Goal: Task Accomplishment & Management: Complete application form

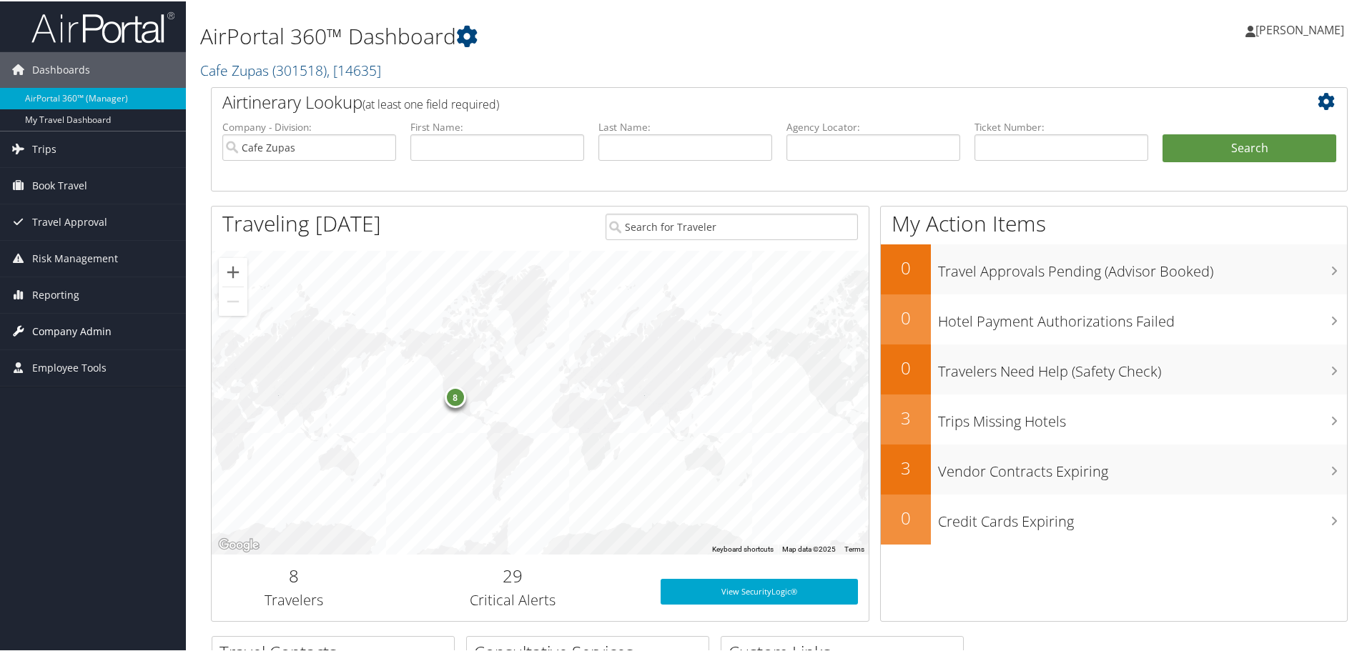
click at [80, 329] on span "Company Admin" at bounding box center [71, 330] width 79 height 36
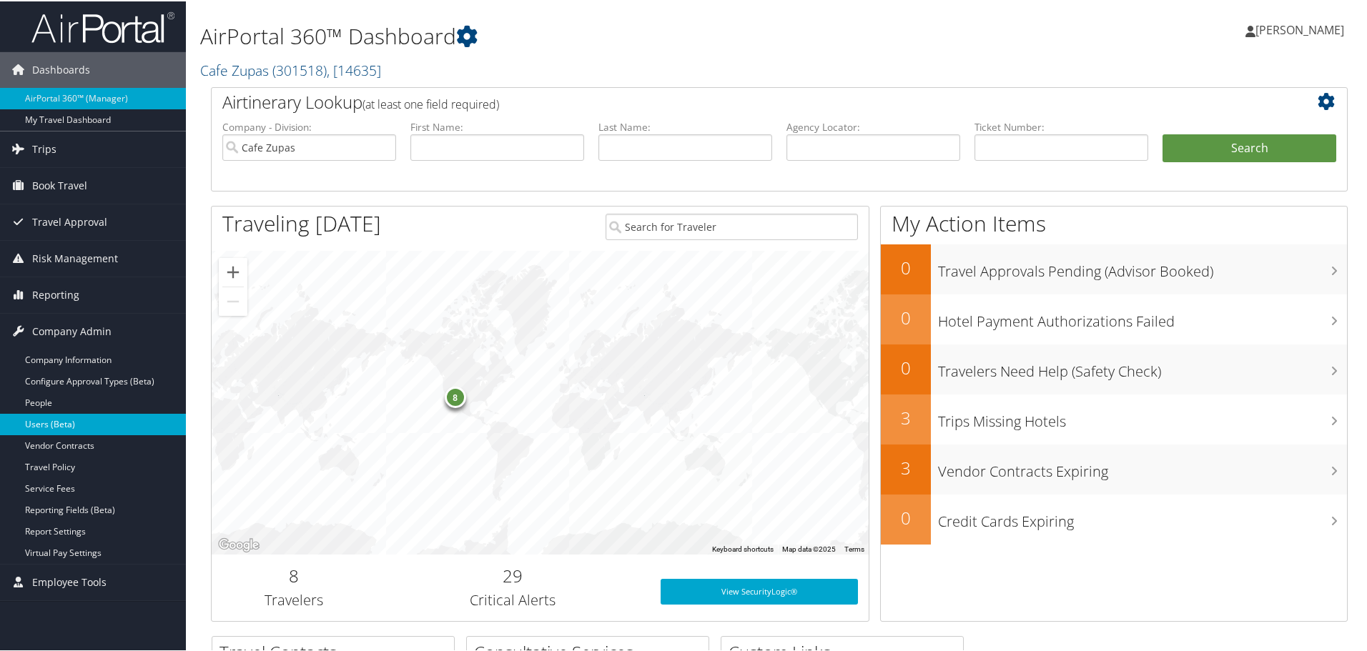
click at [53, 421] on link "Users (Beta)" at bounding box center [93, 422] width 186 height 21
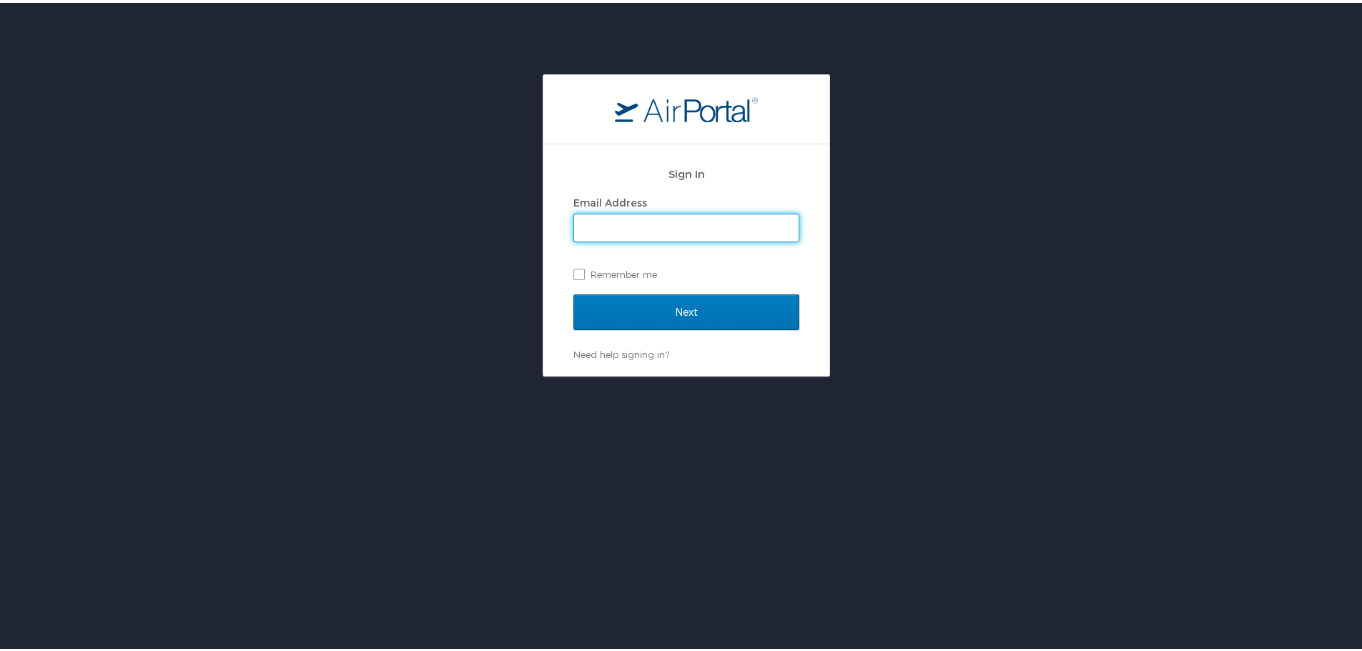
type input "[EMAIL_ADDRESS][DOMAIN_NAME]"
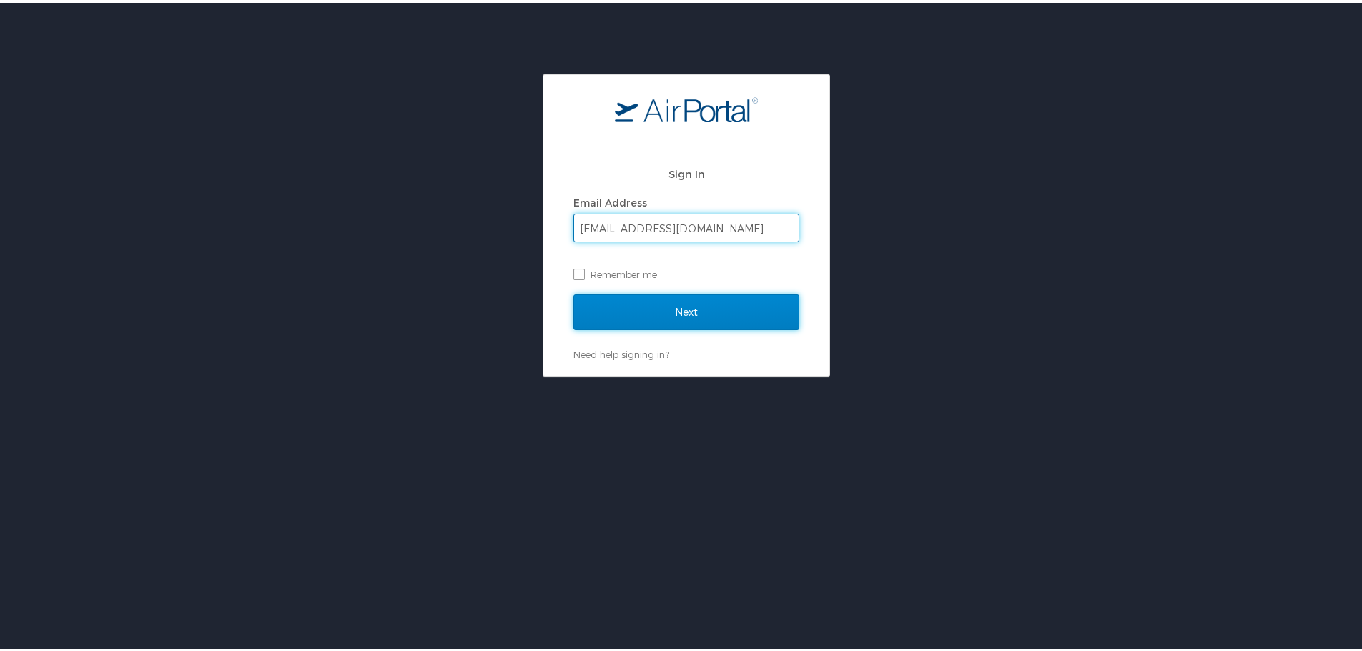
click at [656, 302] on input "Next" at bounding box center [686, 310] width 226 height 36
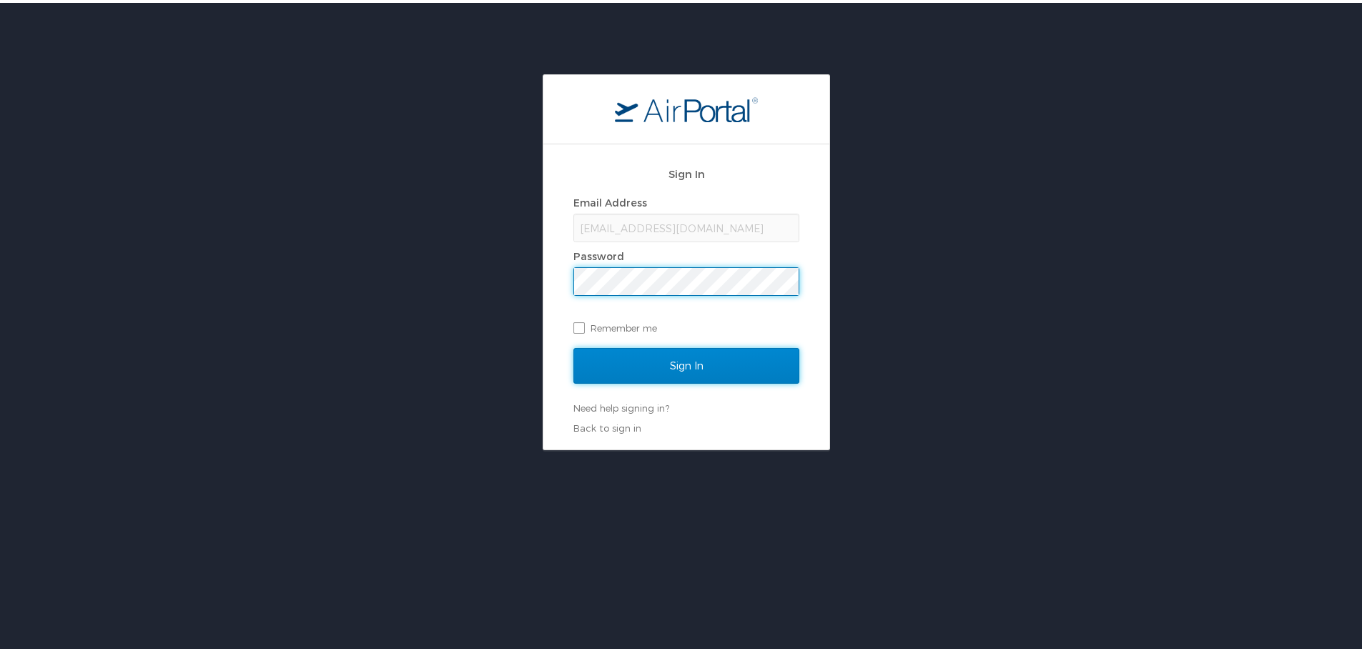
click at [658, 365] on input "Sign In" at bounding box center [686, 363] width 226 height 36
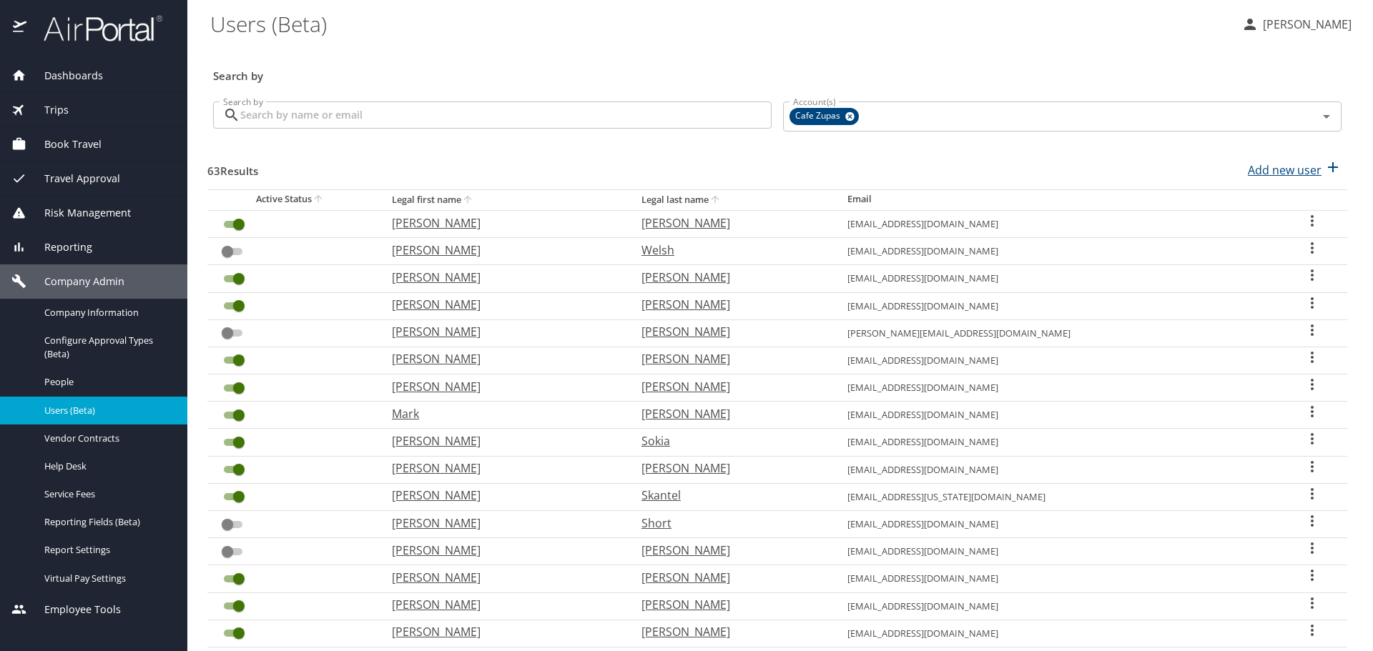
click at [1324, 172] on icon "button" at bounding box center [1332, 167] width 17 height 17
select select "US"
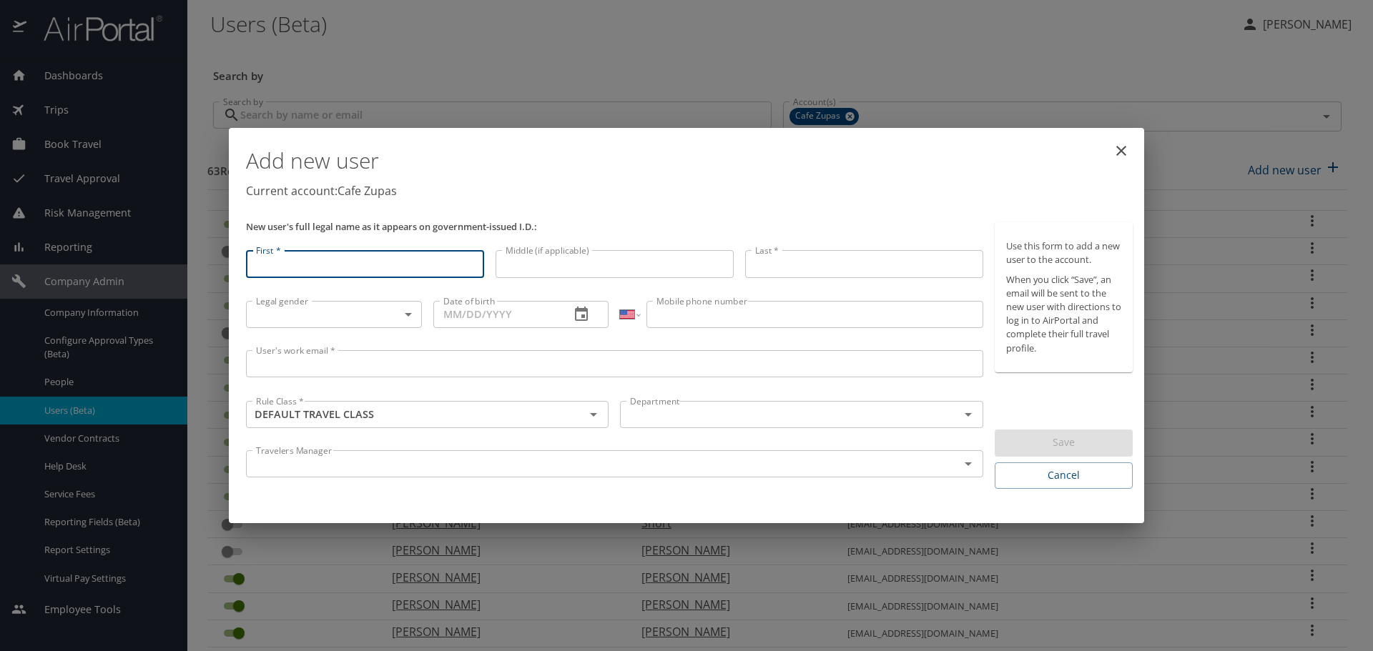
click at [937, 474] on div "Travelers Manager" at bounding box center [614, 463] width 737 height 27
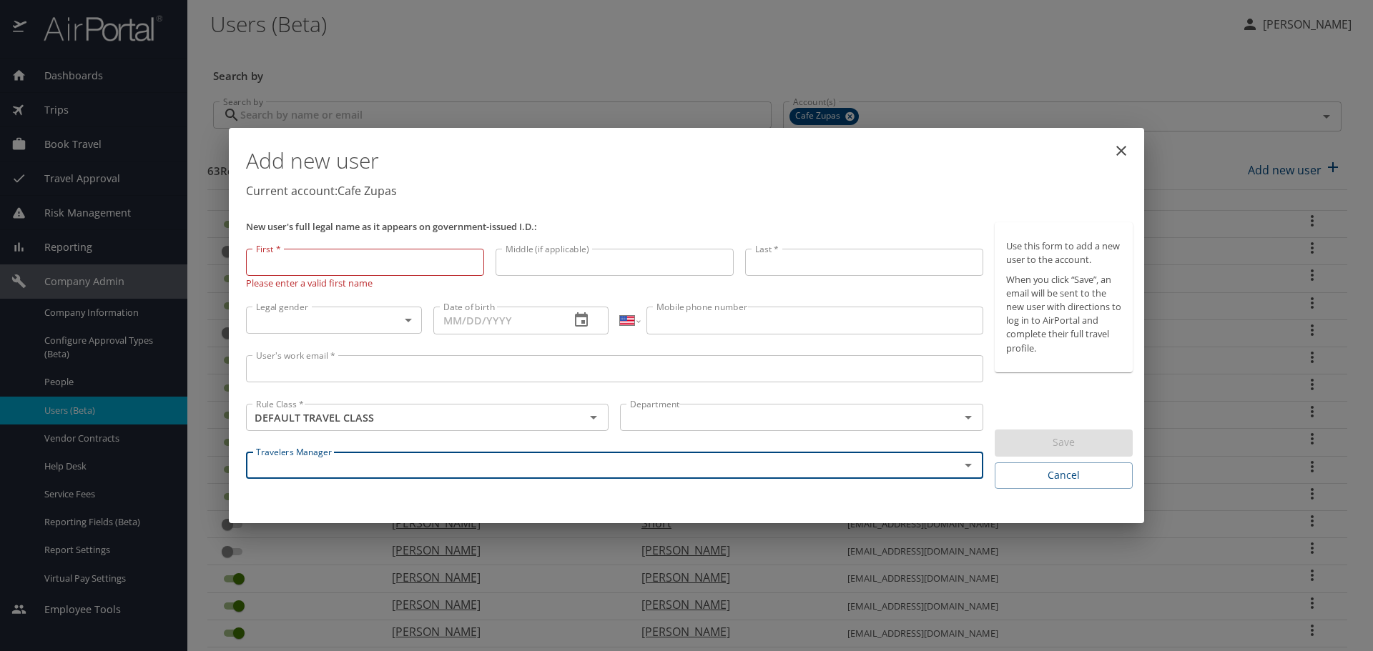
click at [395, 265] on input "First *" at bounding box center [365, 262] width 238 height 27
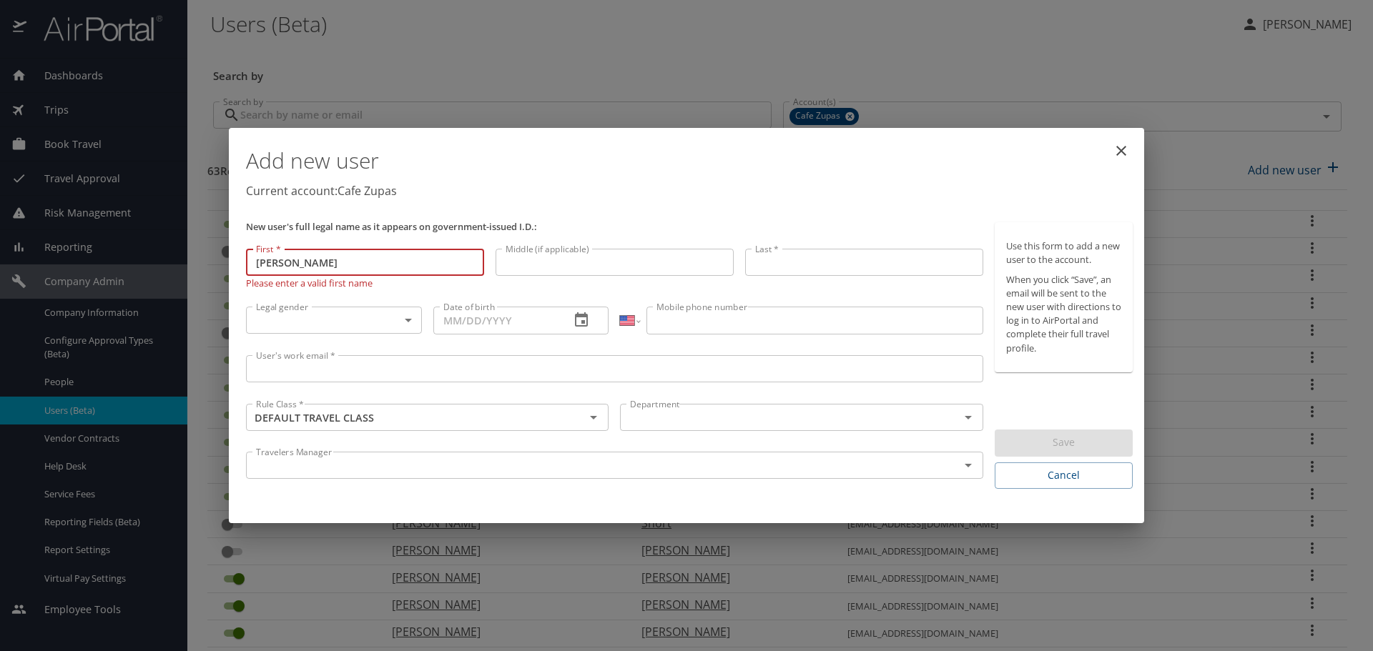
type input "Jamie"
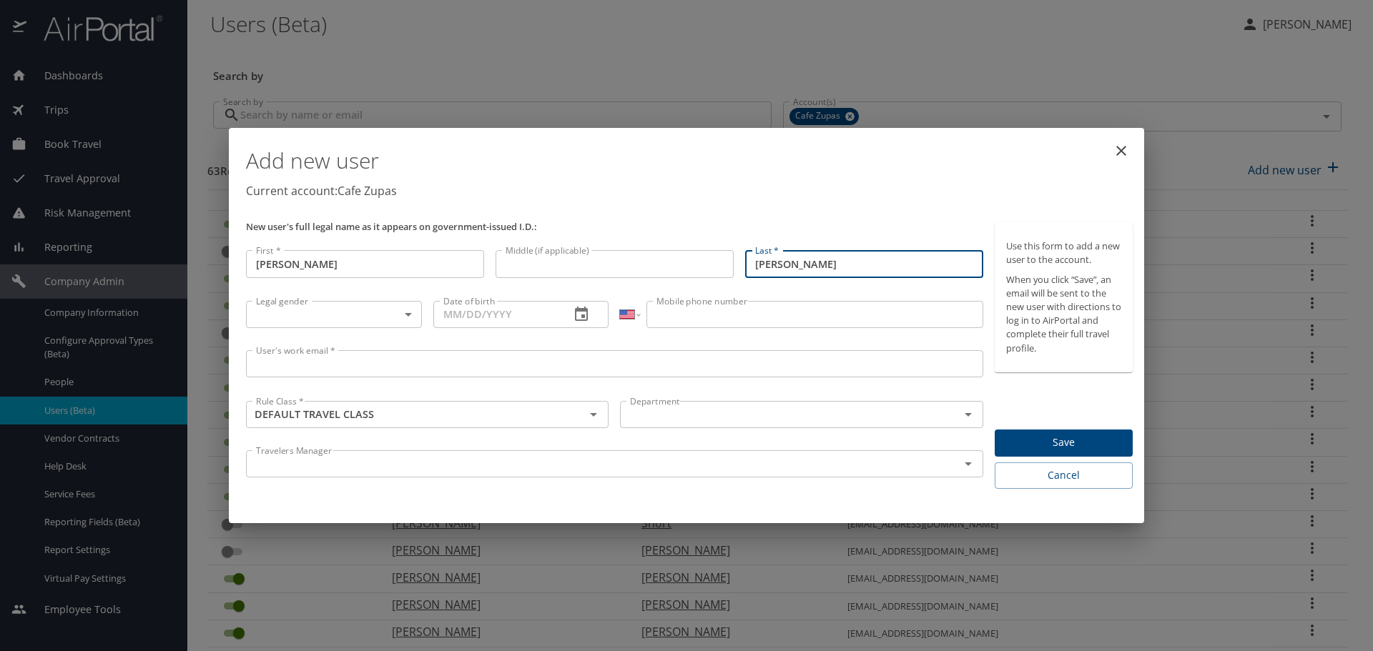
type input "Elgie"
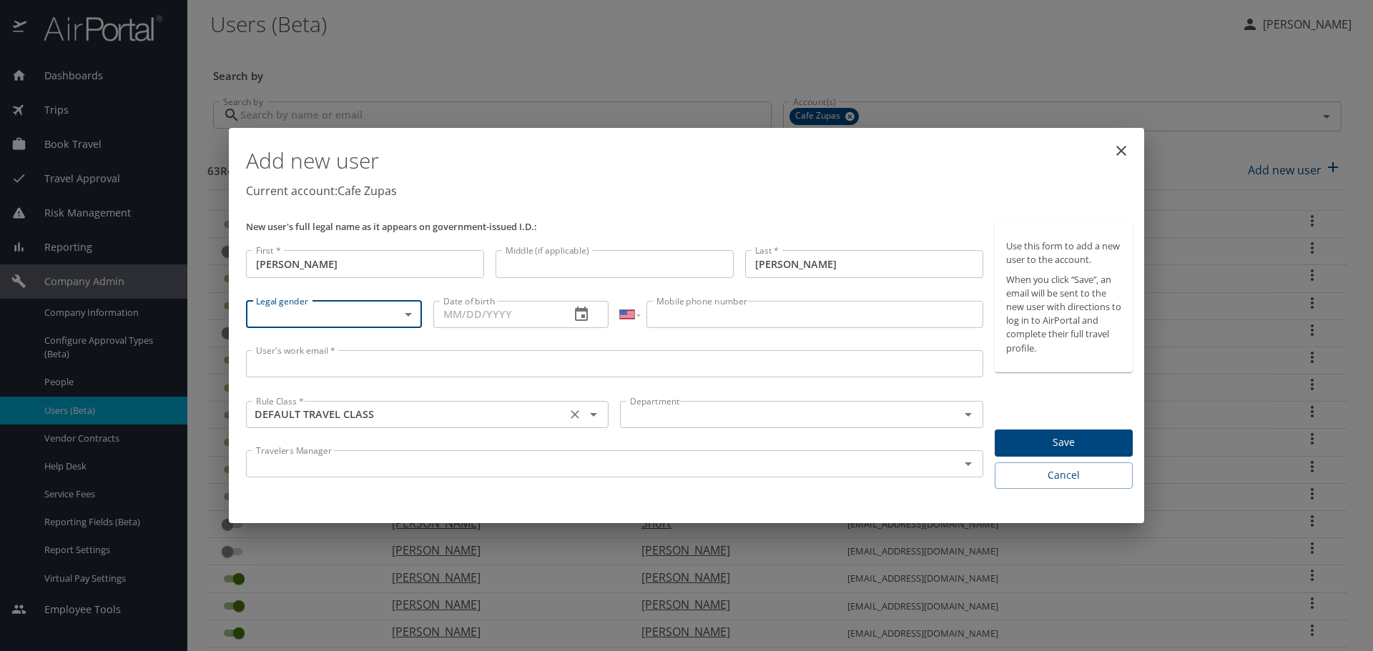
click at [581, 419] on icon "Clear" at bounding box center [575, 414] width 14 height 14
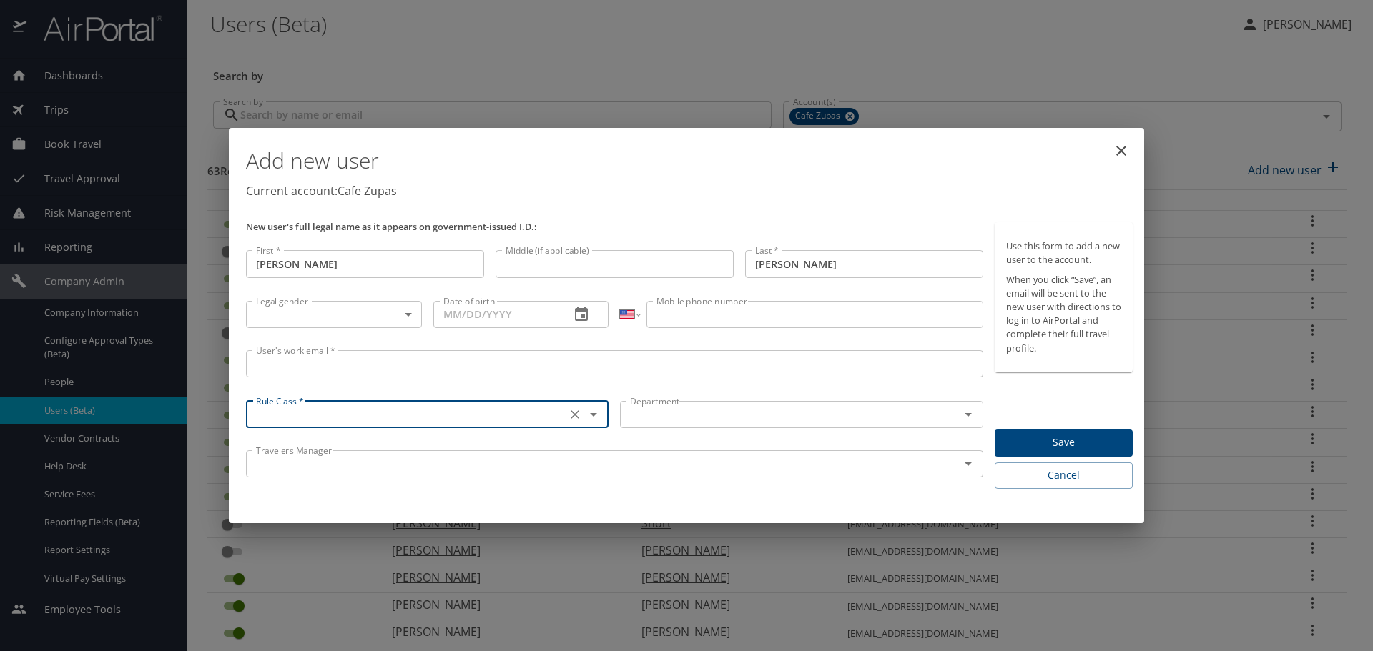
click at [706, 418] on input "text" at bounding box center [780, 414] width 312 height 19
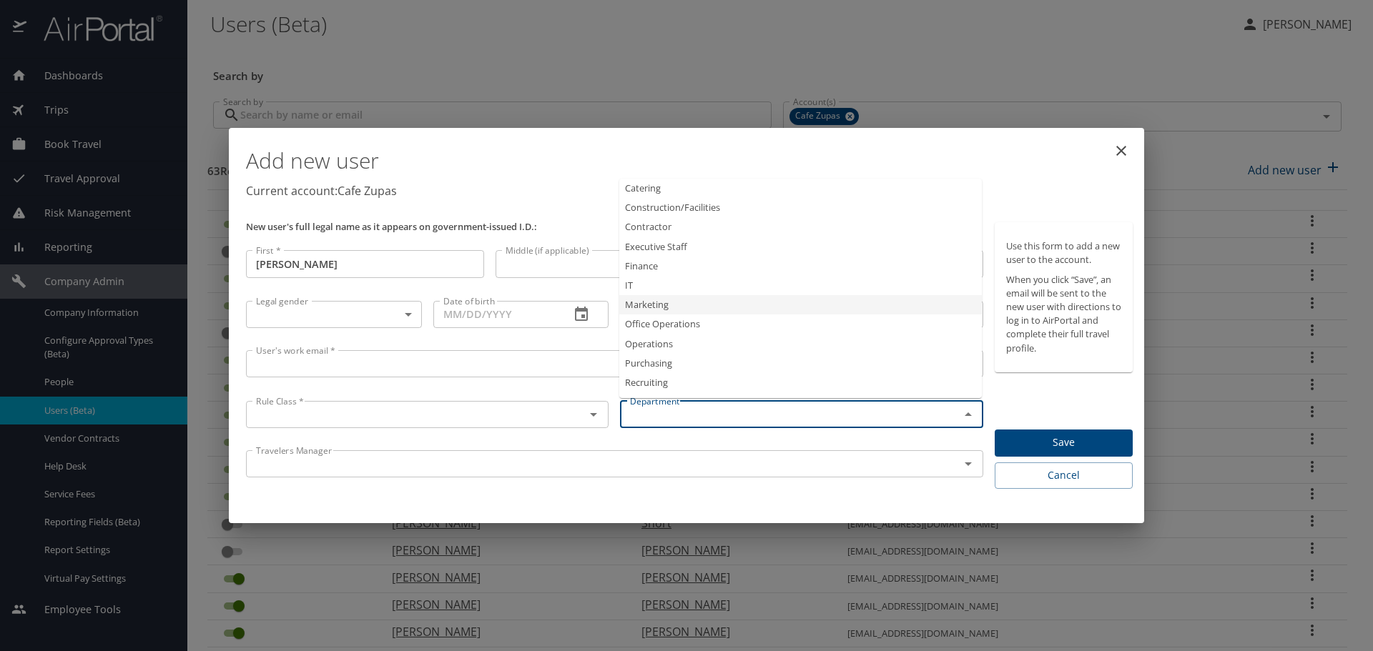
click at [719, 311] on li "Marketing" at bounding box center [800, 304] width 362 height 19
type input "Marketing"
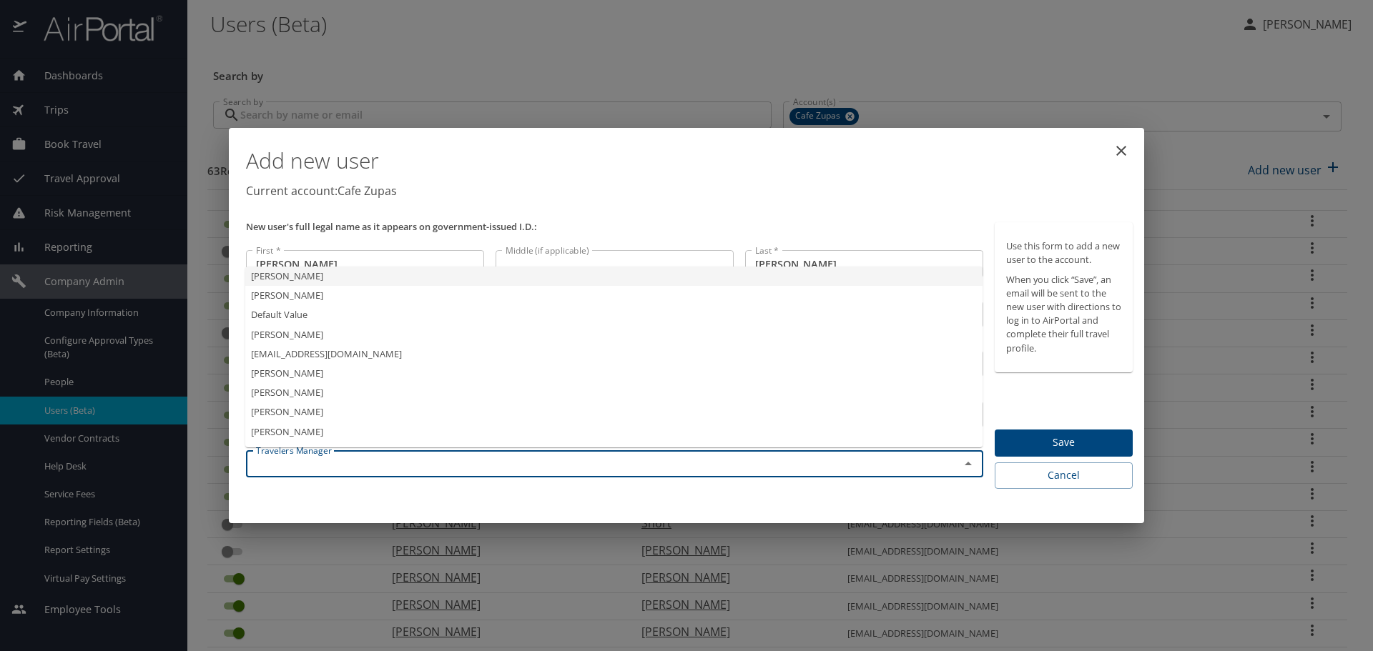
click at [563, 466] on input "text" at bounding box center [593, 464] width 686 height 19
click at [662, 313] on li "Default Value" at bounding box center [613, 314] width 737 height 19
type input "Default Value"
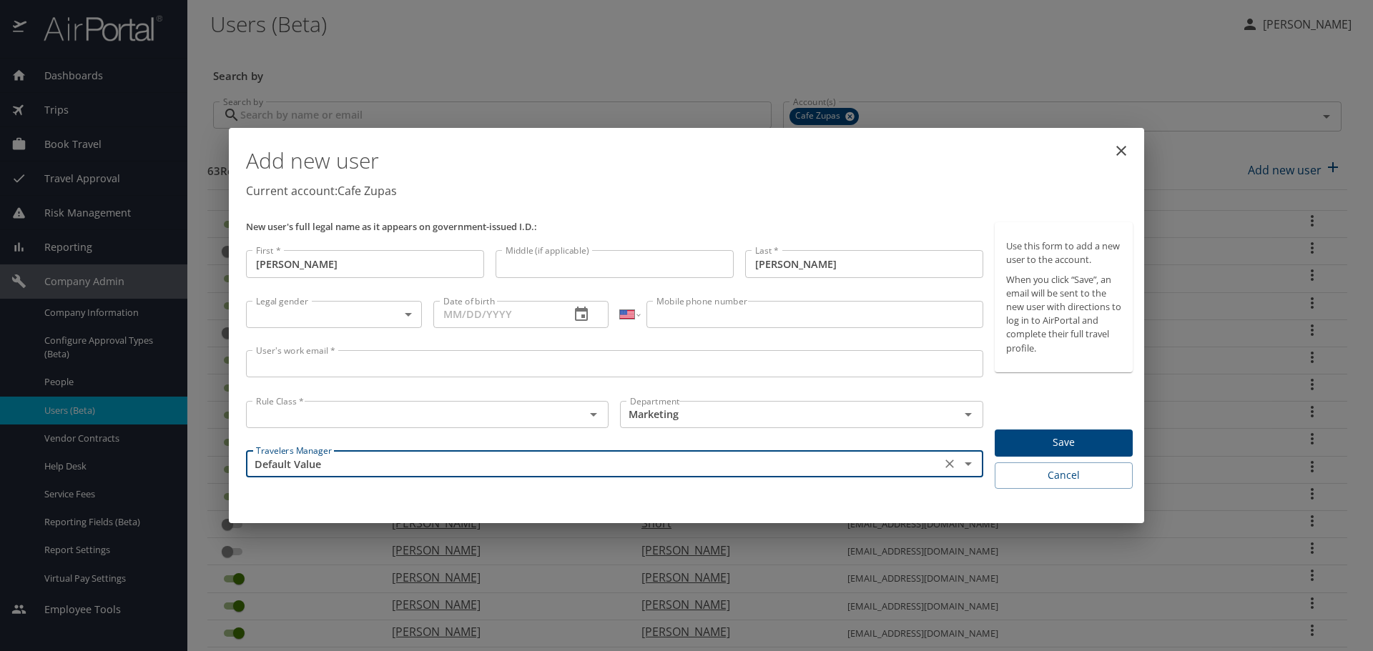
click at [570, 505] on div "Add new user Current account: Cafe Zupas New user's full legal name as it appea…" at bounding box center [686, 325] width 915 height 395
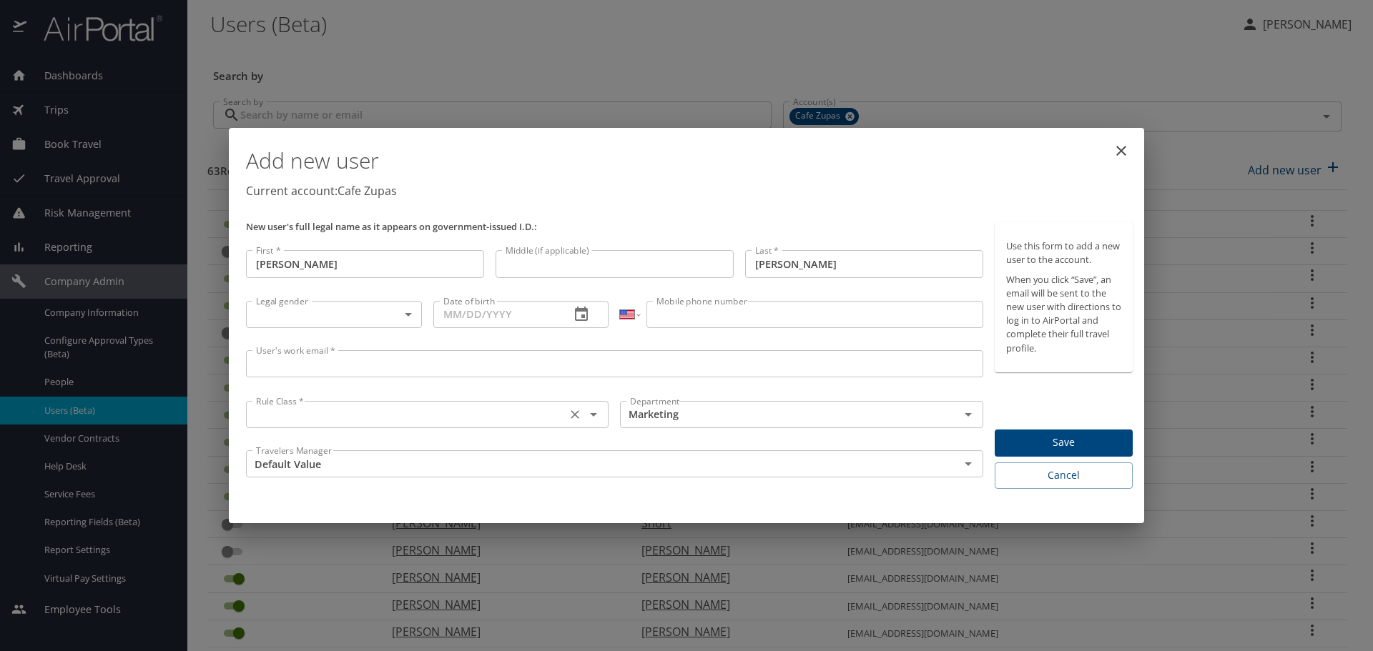
click at [593, 417] on icon "Open" at bounding box center [593, 414] width 17 height 17
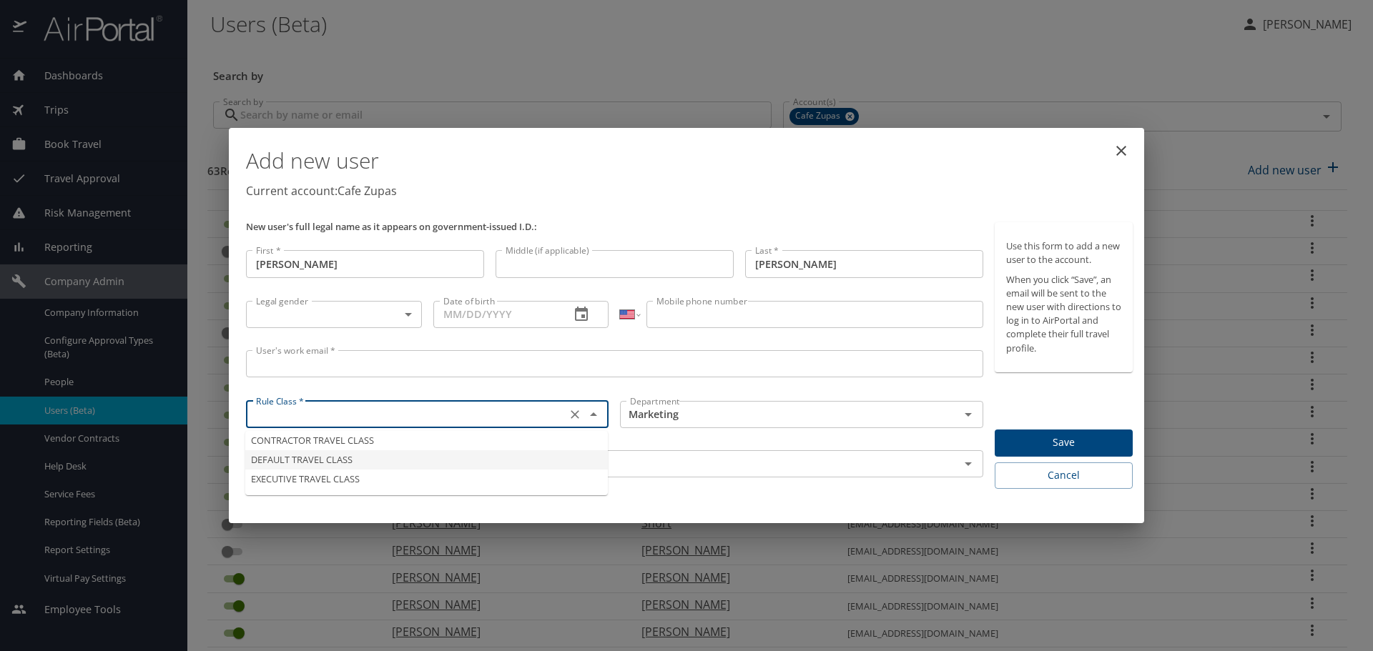
click at [583, 458] on li "DEFAULT TRAVEL CLASS" at bounding box center [426, 459] width 362 height 19
type input "DEFAULT TRAVEL CLASS"
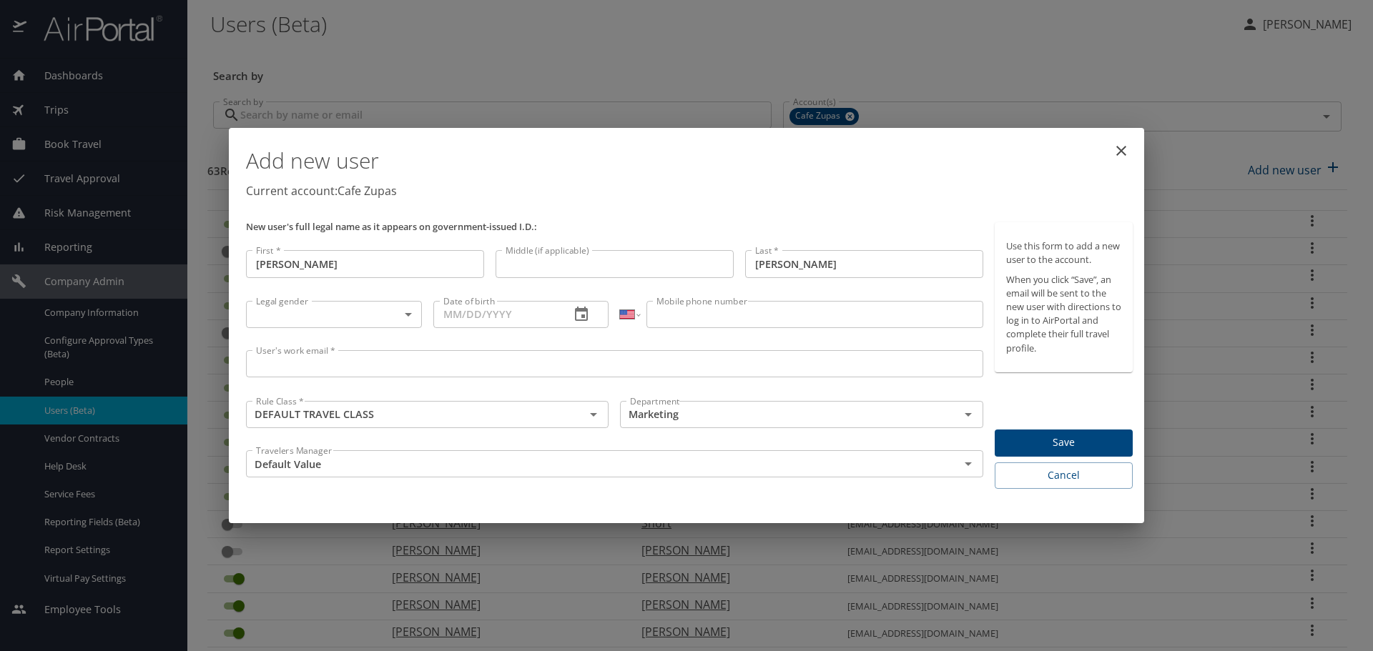
click at [578, 498] on div "Add new user Current account: Cafe Zupas New user's full legal name as it appea…" at bounding box center [686, 325] width 915 height 395
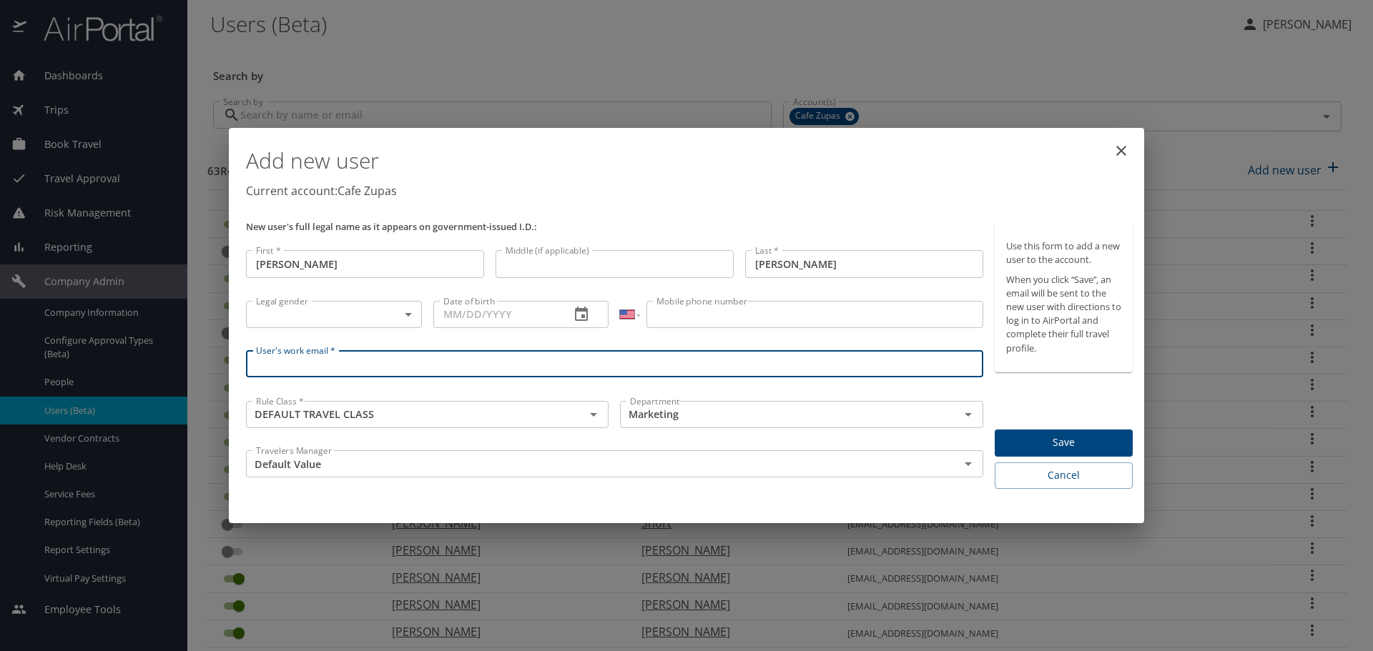
click at [673, 367] on input "User's work email *" at bounding box center [614, 363] width 737 height 27
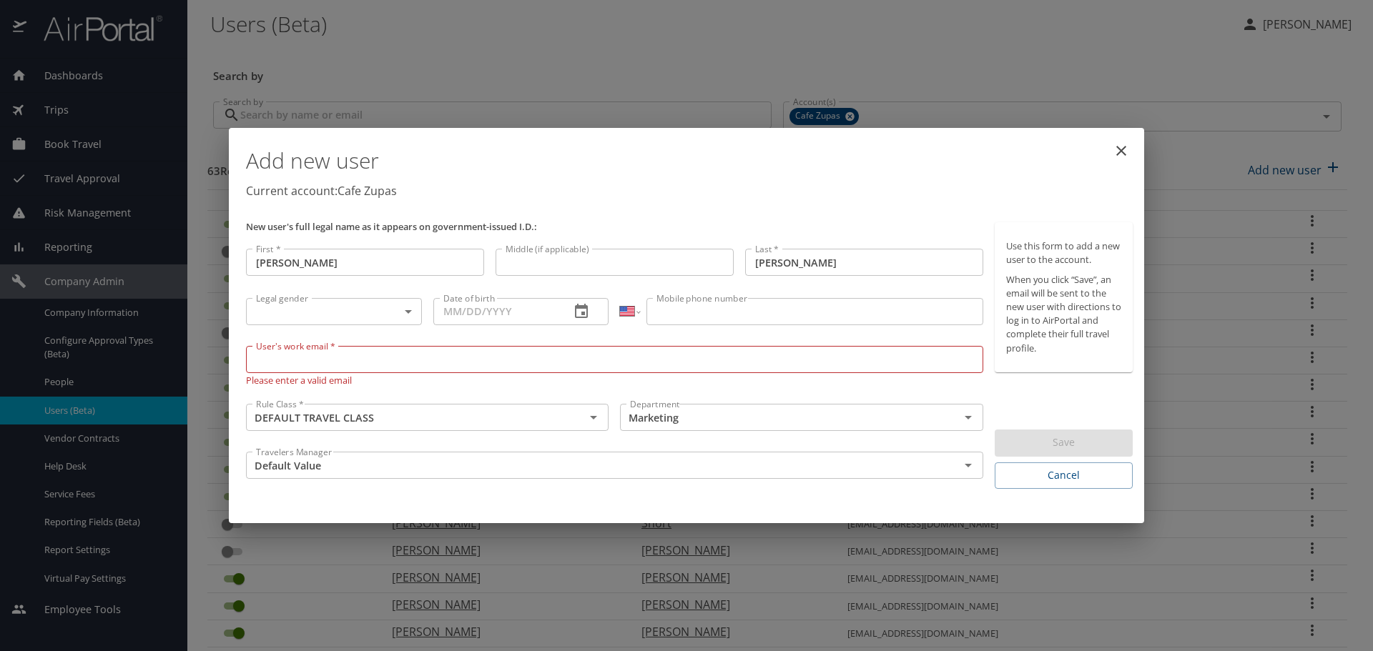
click at [524, 361] on input "User's work email *" at bounding box center [614, 359] width 737 height 27
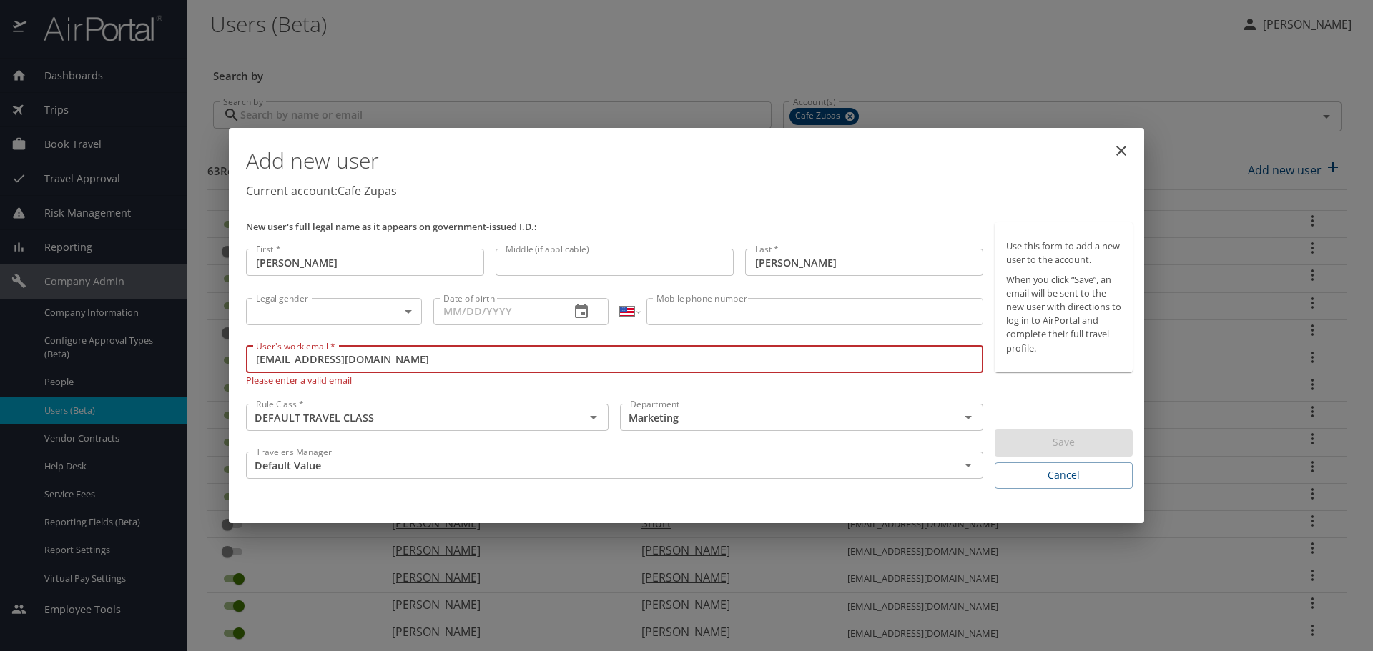
type input "jelgie@cafezupas.com"
click at [766, 192] on p "Current account: Cafe Zupas" at bounding box center [689, 190] width 886 height 17
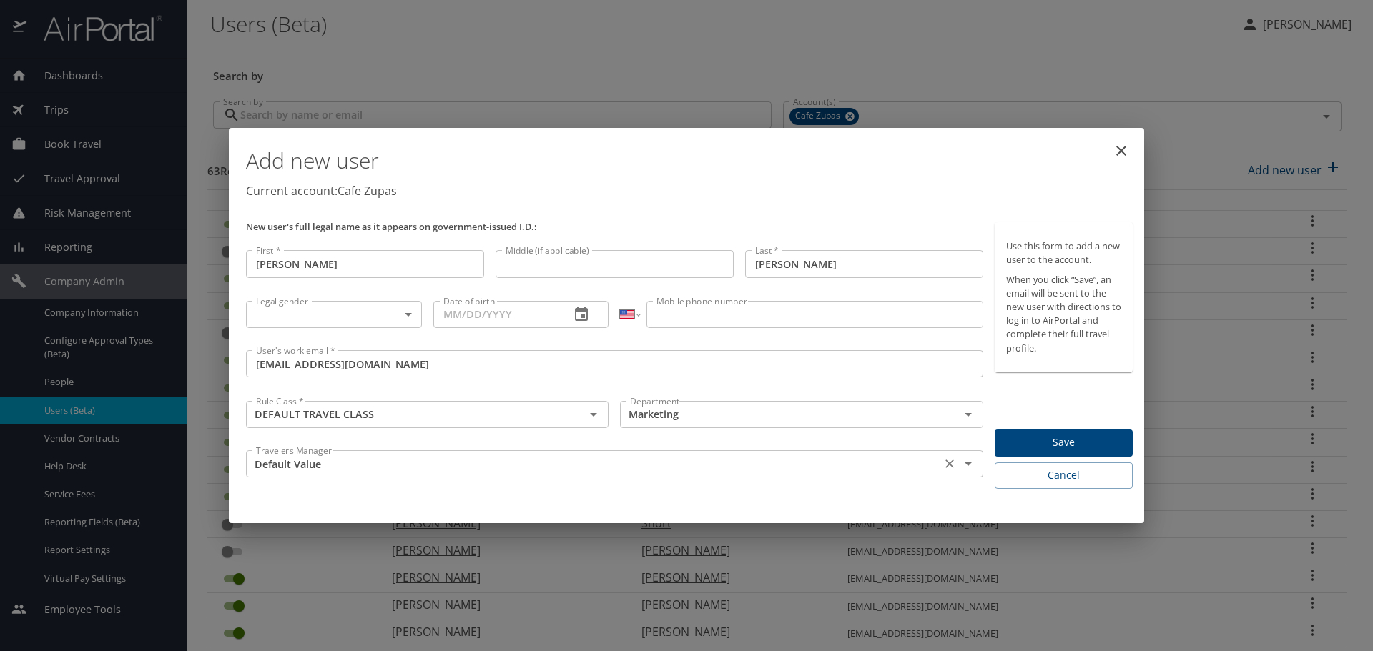
click at [568, 465] on input "Default Value" at bounding box center [593, 464] width 686 height 19
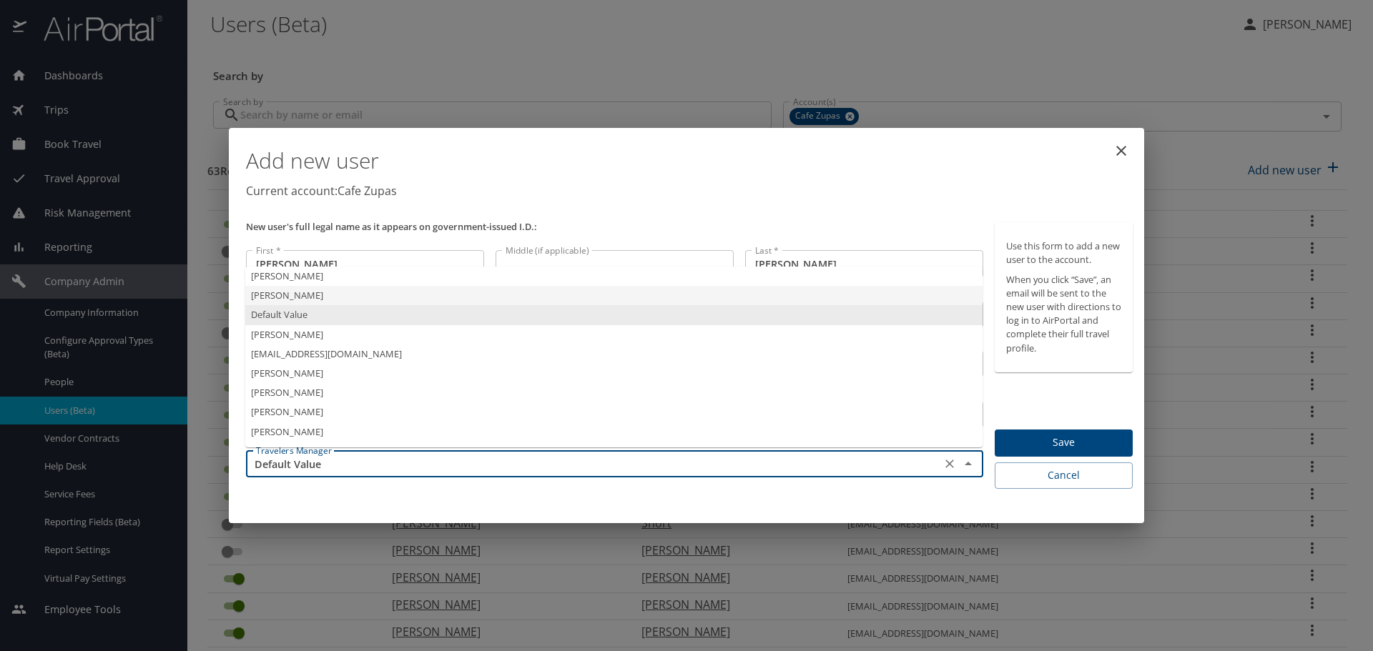
click at [646, 297] on li "Chris Ludlow" at bounding box center [613, 295] width 737 height 19
type input "Chris Ludlow"
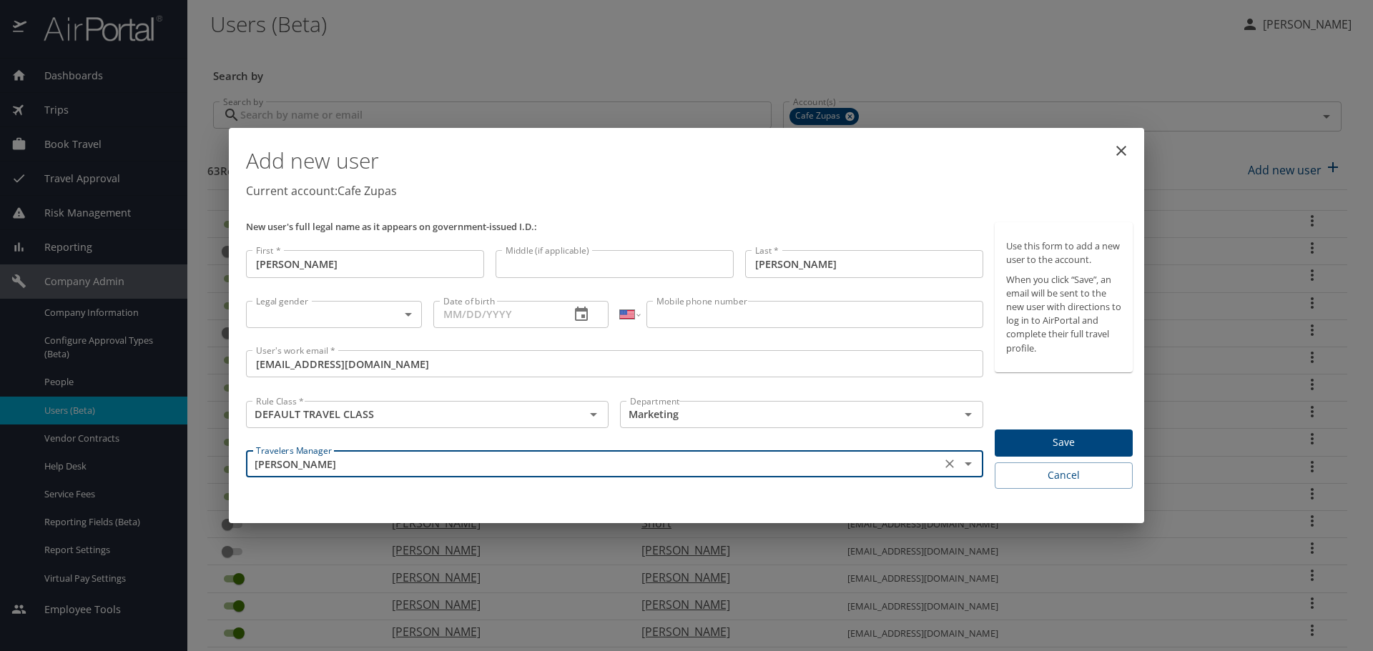
click at [761, 498] on div "Add new user Current account: Cafe Zupas New user's full legal name as it appea…" at bounding box center [686, 325] width 915 height 395
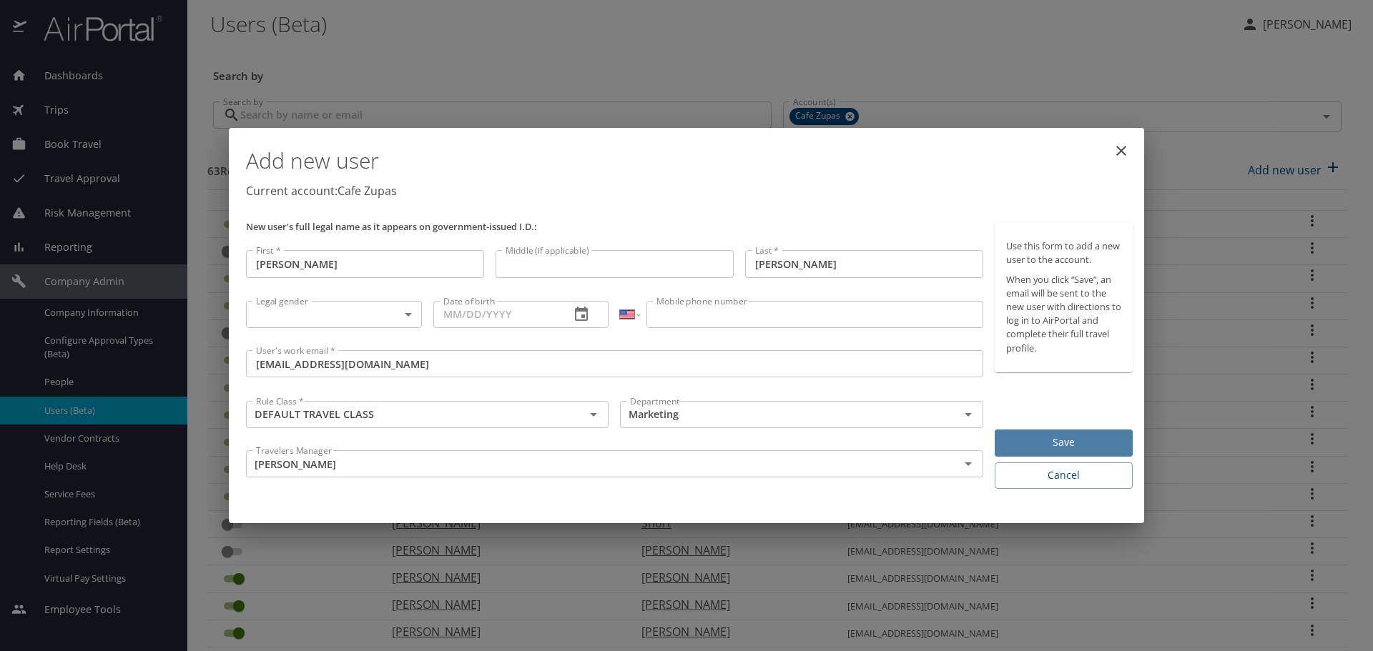
click at [1080, 430] on button "Save" at bounding box center [1063, 444] width 138 height 28
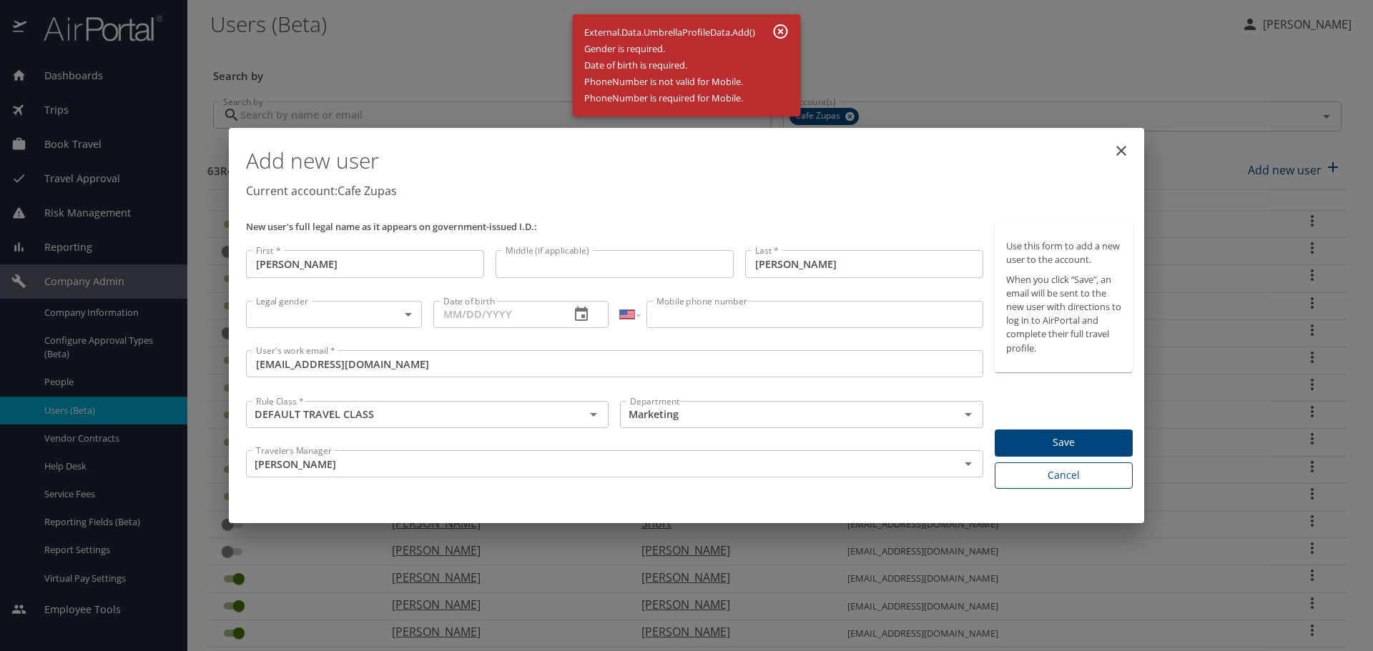
click at [1117, 471] on span "Cancel" at bounding box center [1063, 476] width 115 height 18
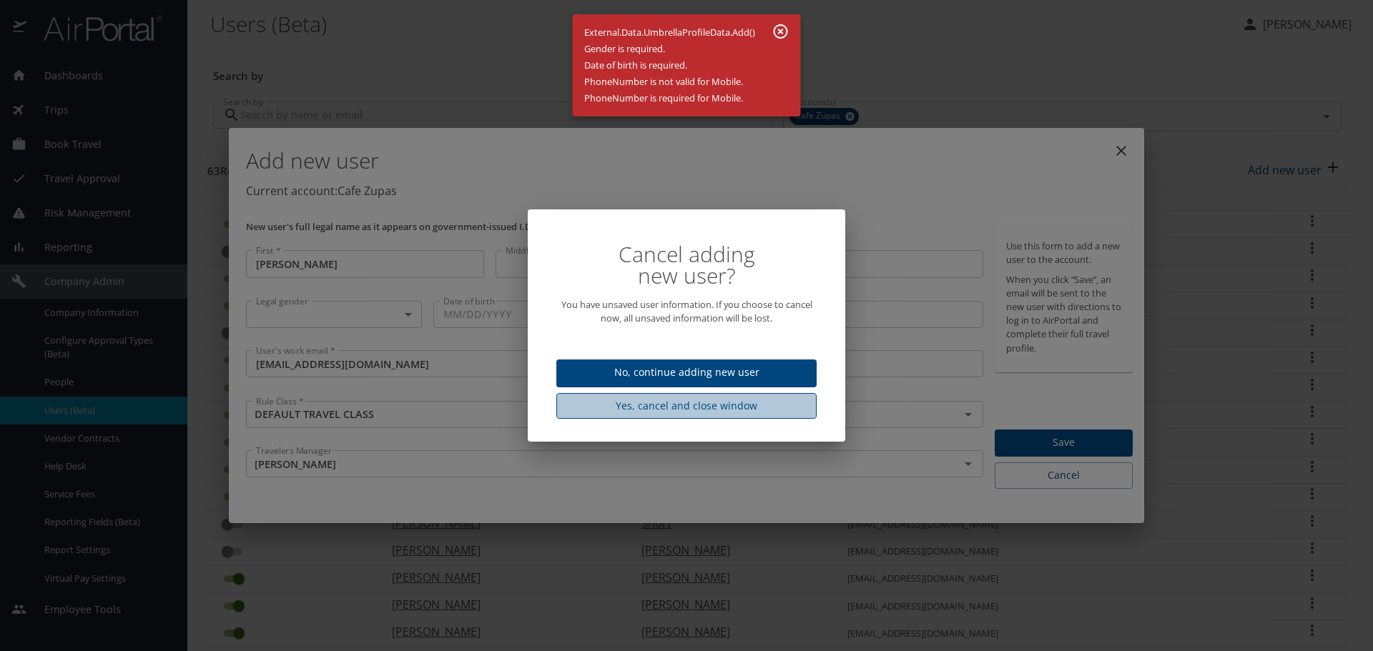
click at [738, 404] on span "Yes, cancel and close window" at bounding box center [686, 406] width 237 height 18
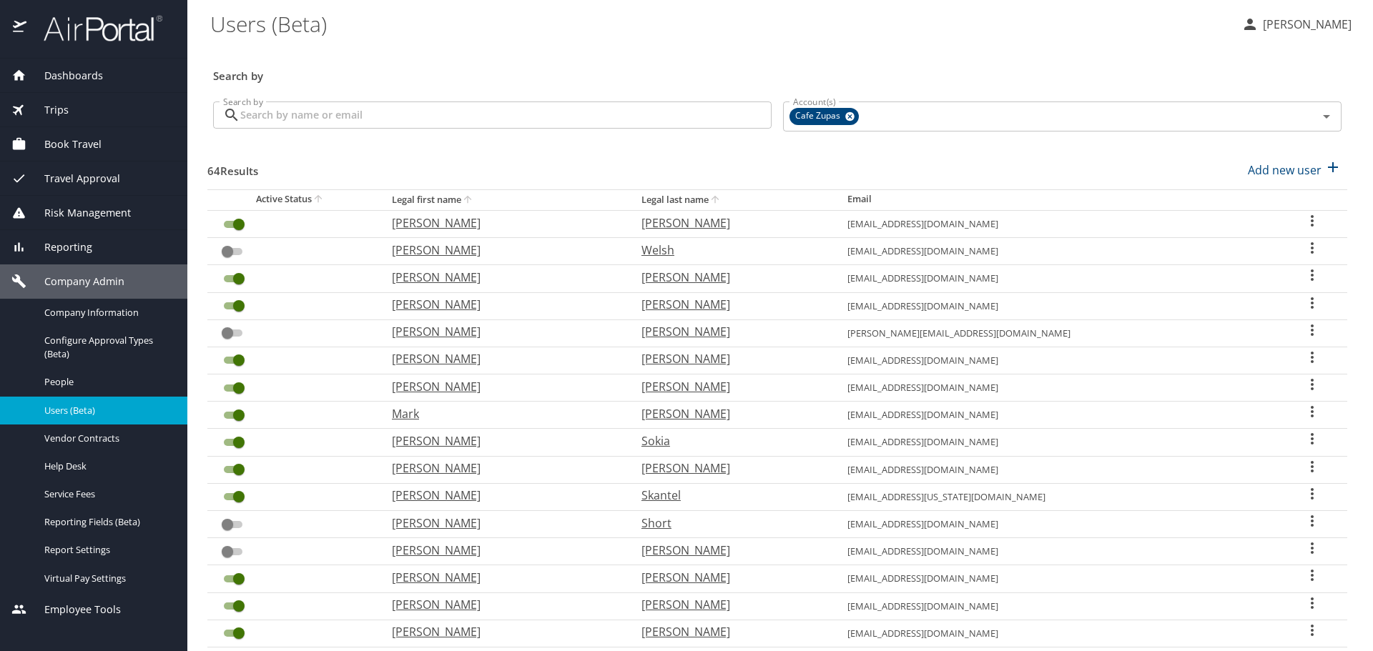
click at [643, 136] on div "Search by Search by" at bounding box center [492, 117] width 570 height 54
click at [652, 121] on input "Search by" at bounding box center [505, 115] width 531 height 27
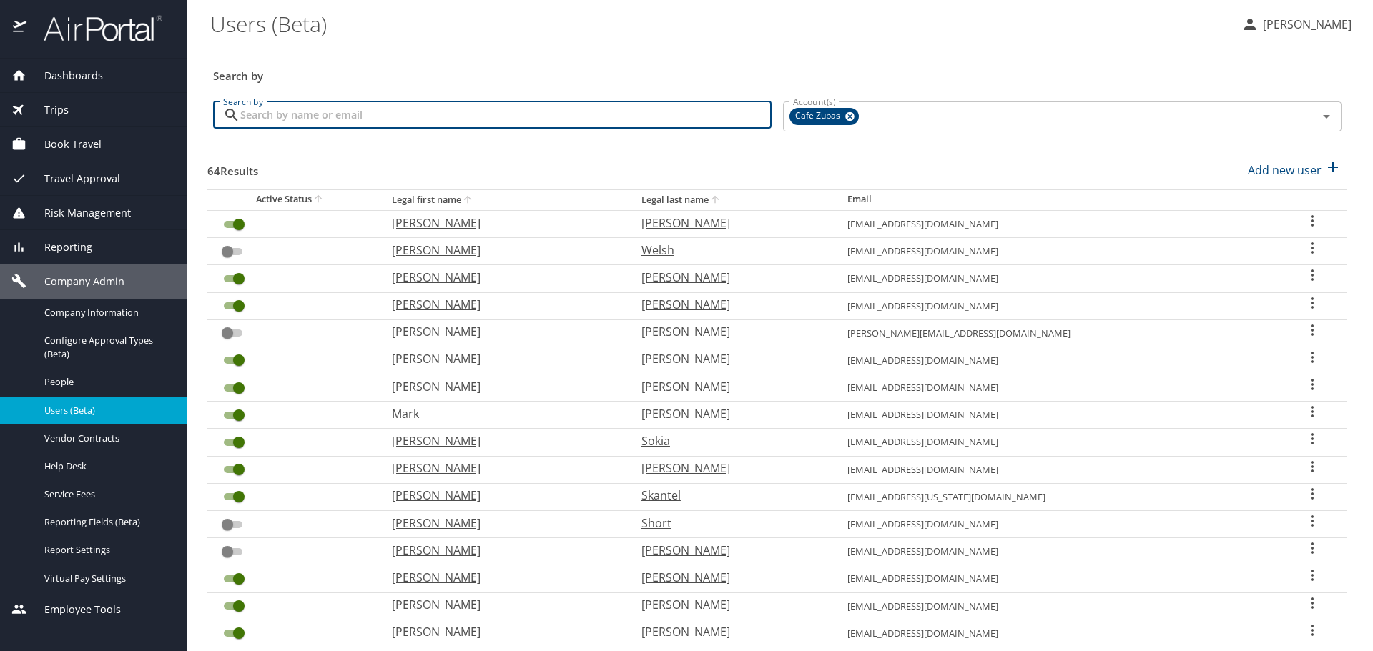
type input "h"
type input "jamie"
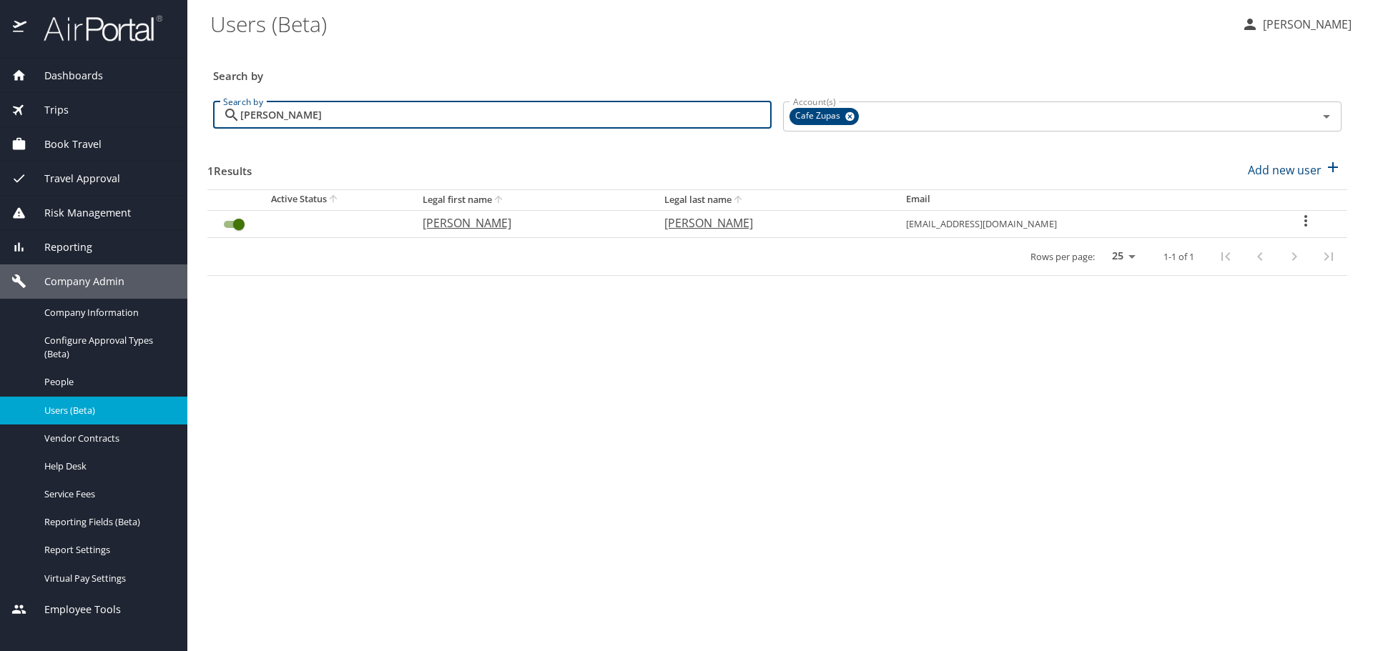
click at [1297, 221] on icon "User Search Table" at bounding box center [1305, 220] width 17 height 17
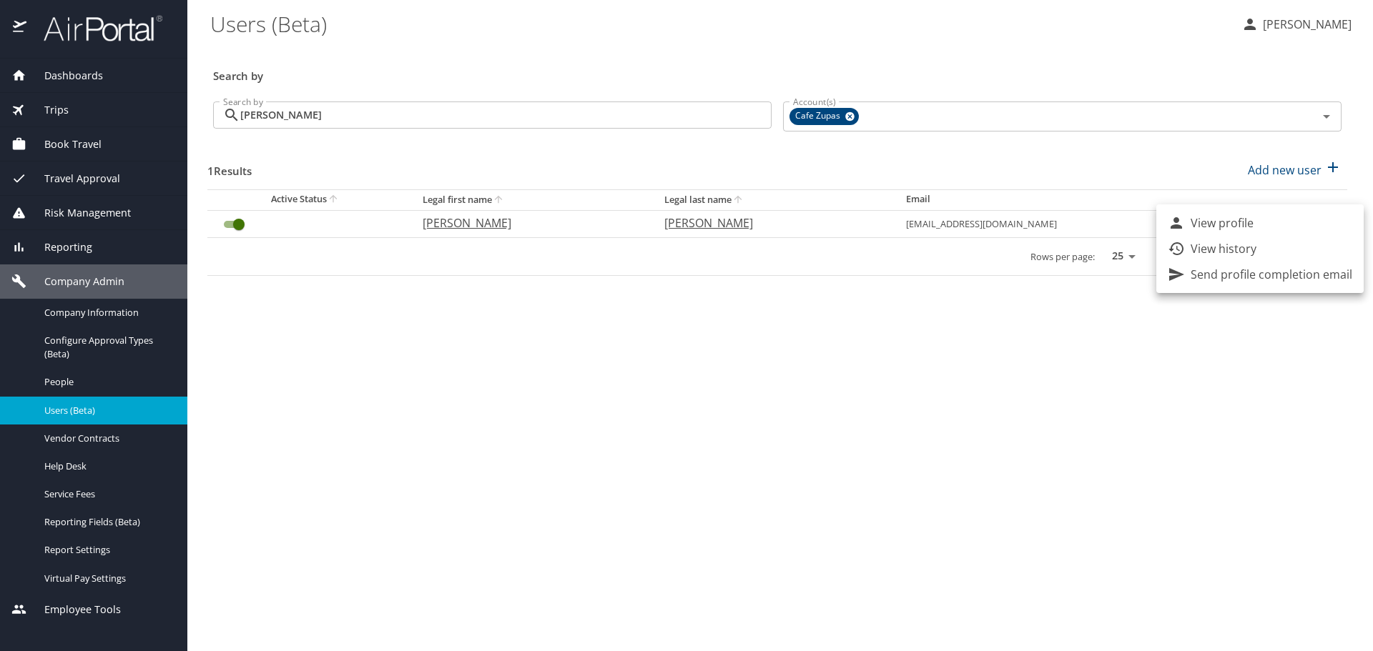
click at [1295, 220] on li "View profile" at bounding box center [1259, 223] width 207 height 26
select select "US"
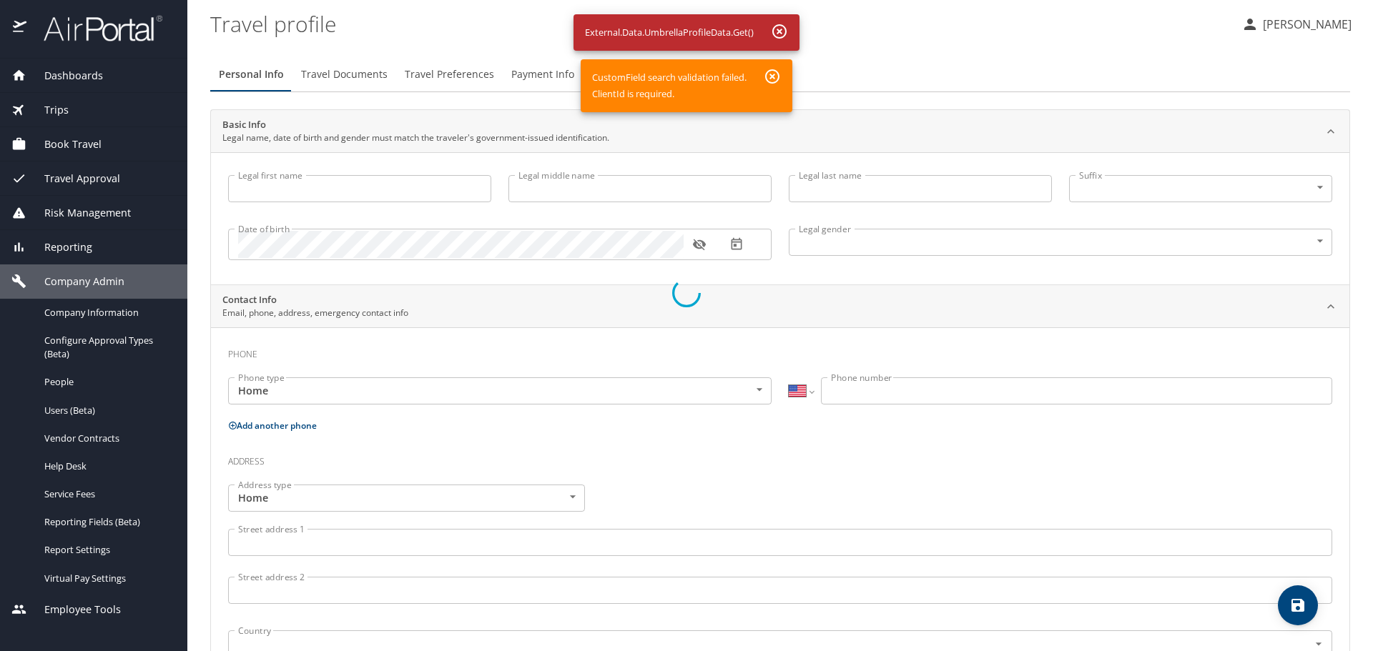
click at [402, 178] on div at bounding box center [686, 293] width 1373 height 716
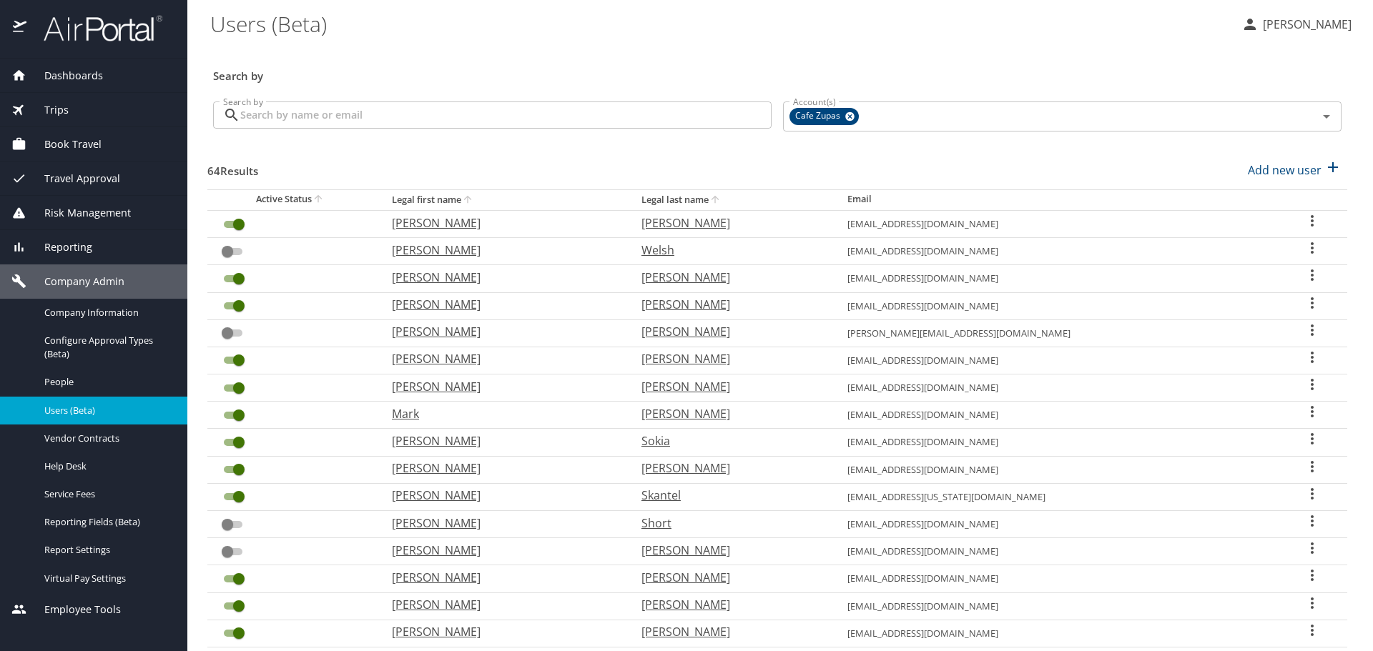
click at [475, 117] on input "Search by" at bounding box center [505, 115] width 531 height 27
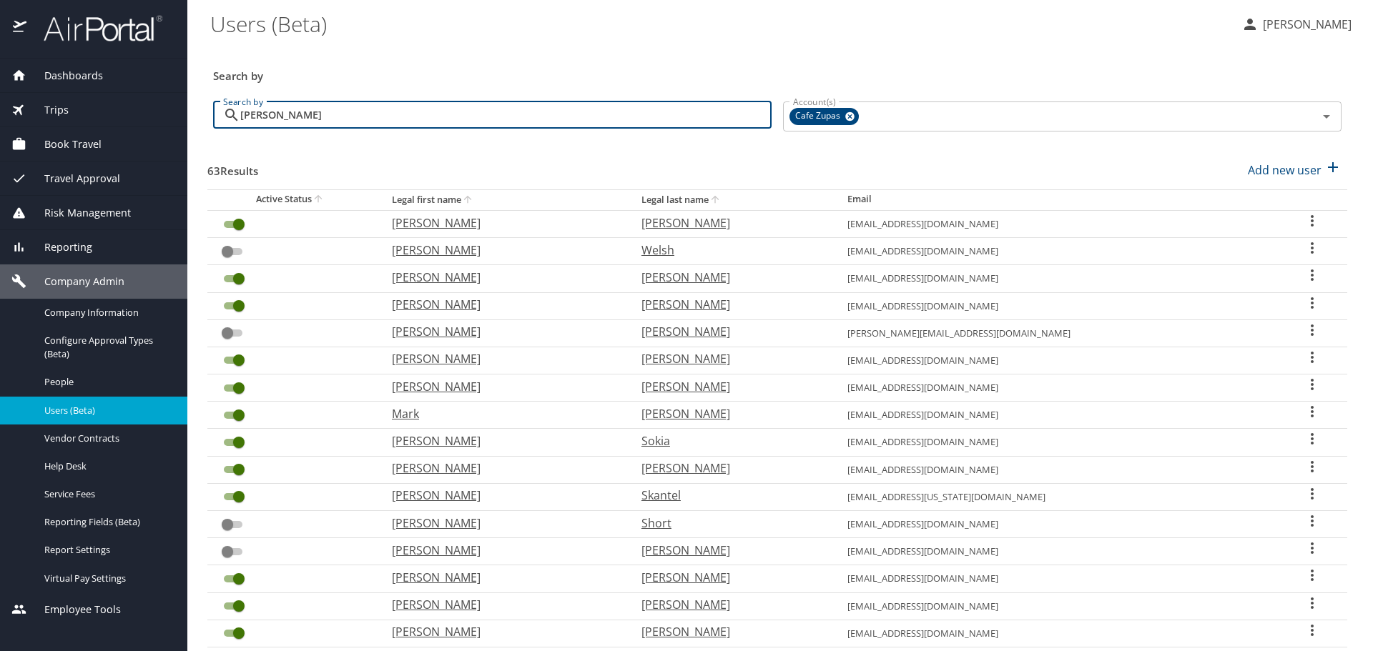
type input "jamie"
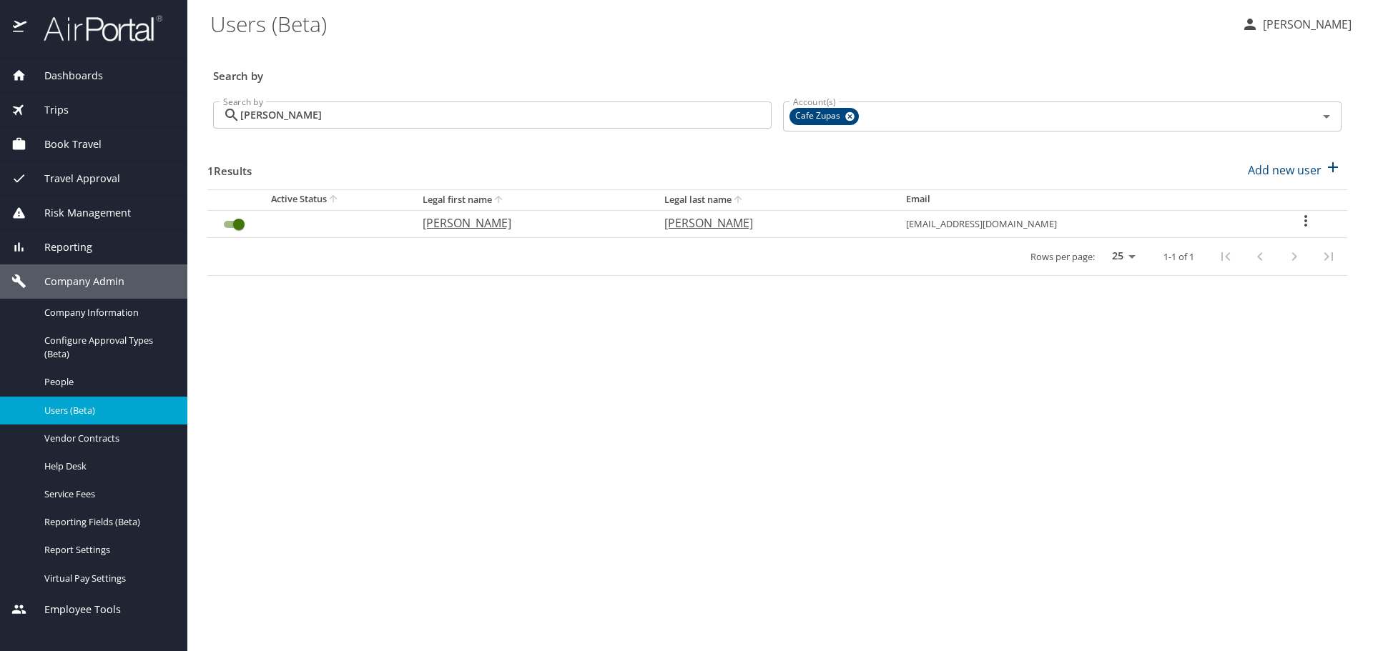
click at [1304, 220] on icon "User Search Table" at bounding box center [1305, 220] width 3 height 11
click at [473, 227] on div at bounding box center [686, 325] width 1373 height 651
click at [1304, 222] on icon "User Search Table" at bounding box center [1305, 220] width 17 height 17
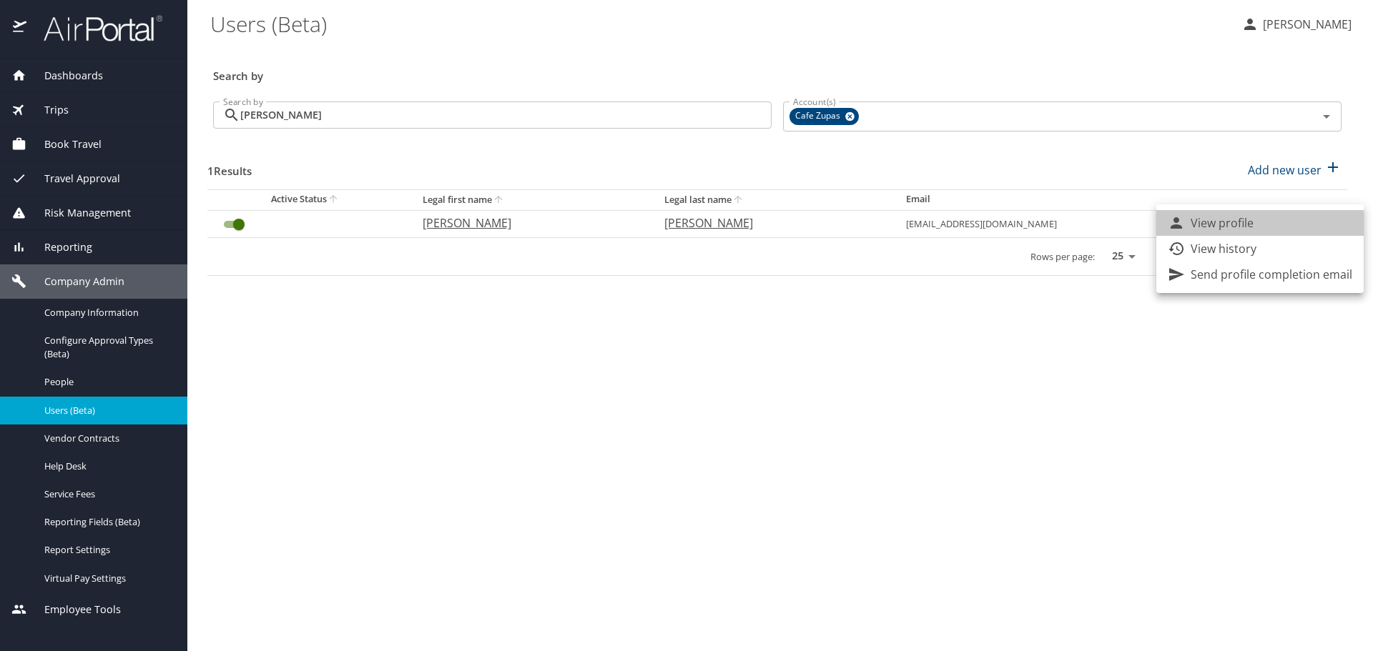
click at [1307, 221] on li "View profile" at bounding box center [1259, 223] width 207 height 26
select select "US"
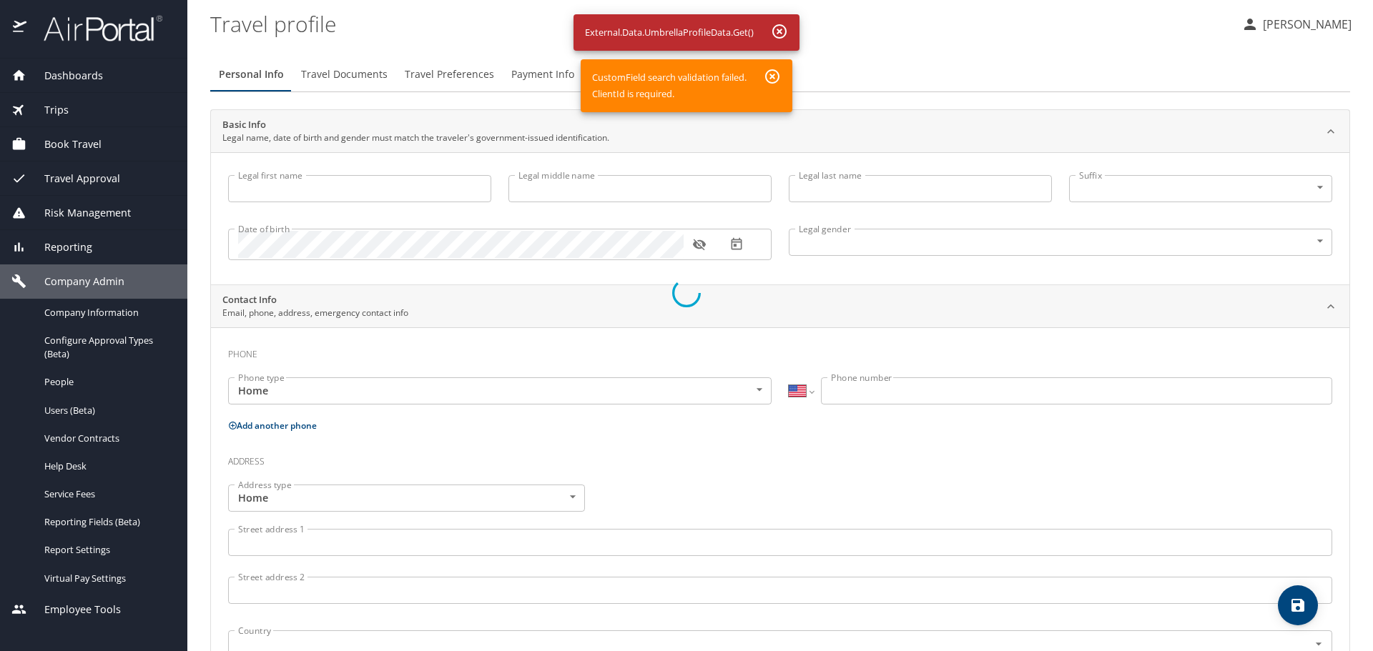
click at [342, 196] on div at bounding box center [686, 293] width 1373 height 716
click at [334, 76] on div at bounding box center [686, 293] width 1373 height 716
click at [773, 75] on div at bounding box center [686, 293] width 1373 height 716
click at [773, 29] on div at bounding box center [686, 293] width 1373 height 716
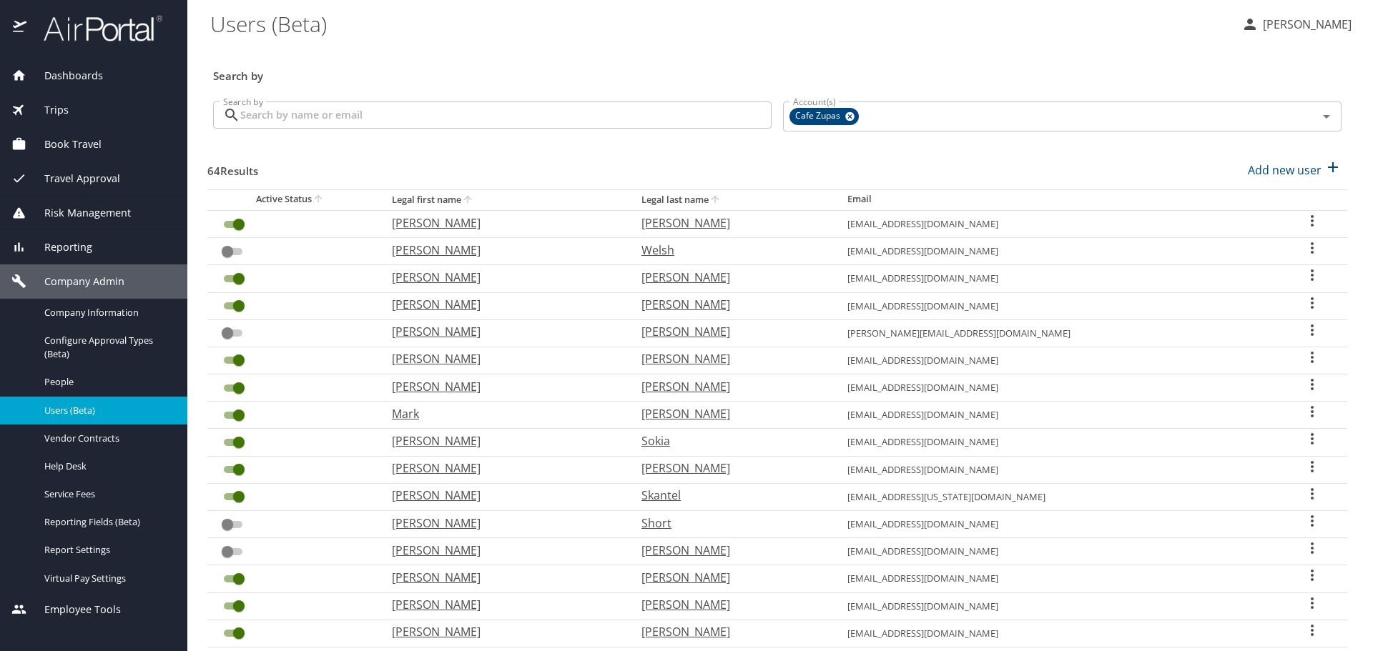
click at [685, 116] on input "Search by" at bounding box center [505, 115] width 531 height 27
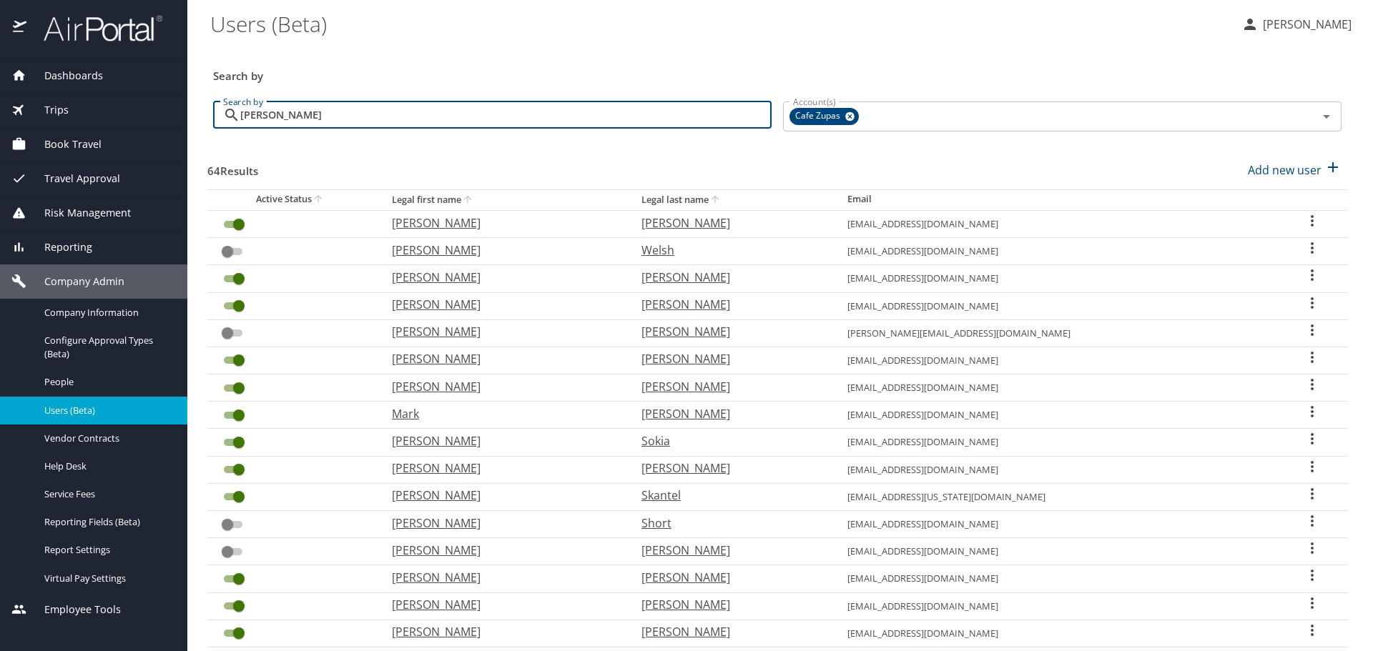
type input "jamie"
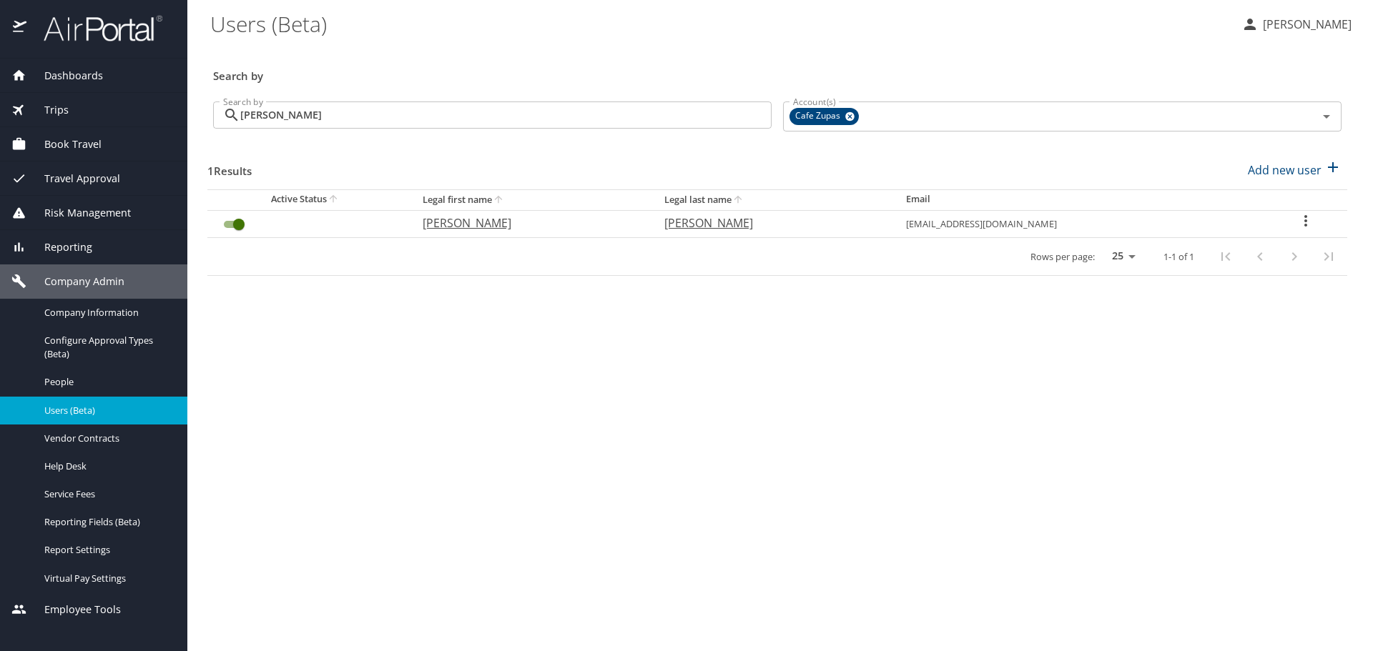
click at [1297, 222] on icon "User Search Table" at bounding box center [1305, 220] width 17 height 17
click at [1228, 249] on p "View history" at bounding box center [1223, 248] width 66 height 17
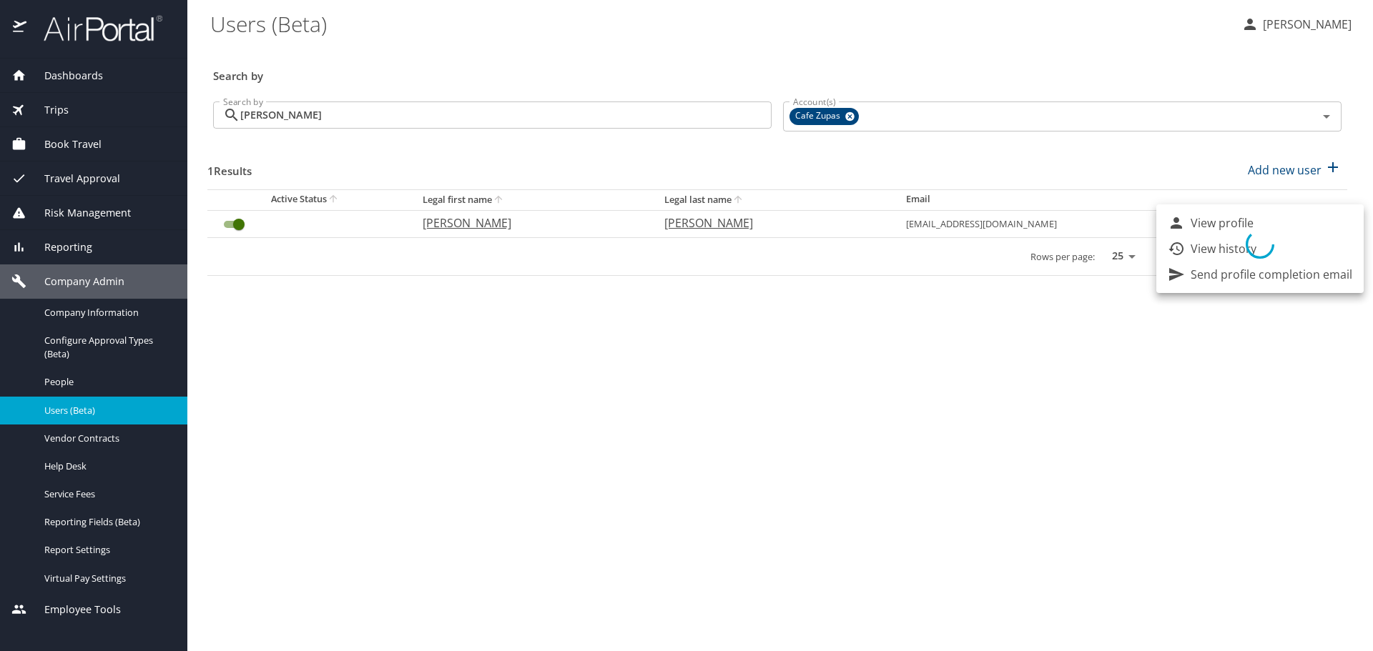
click at [234, 227] on div at bounding box center [686, 325] width 1373 height 651
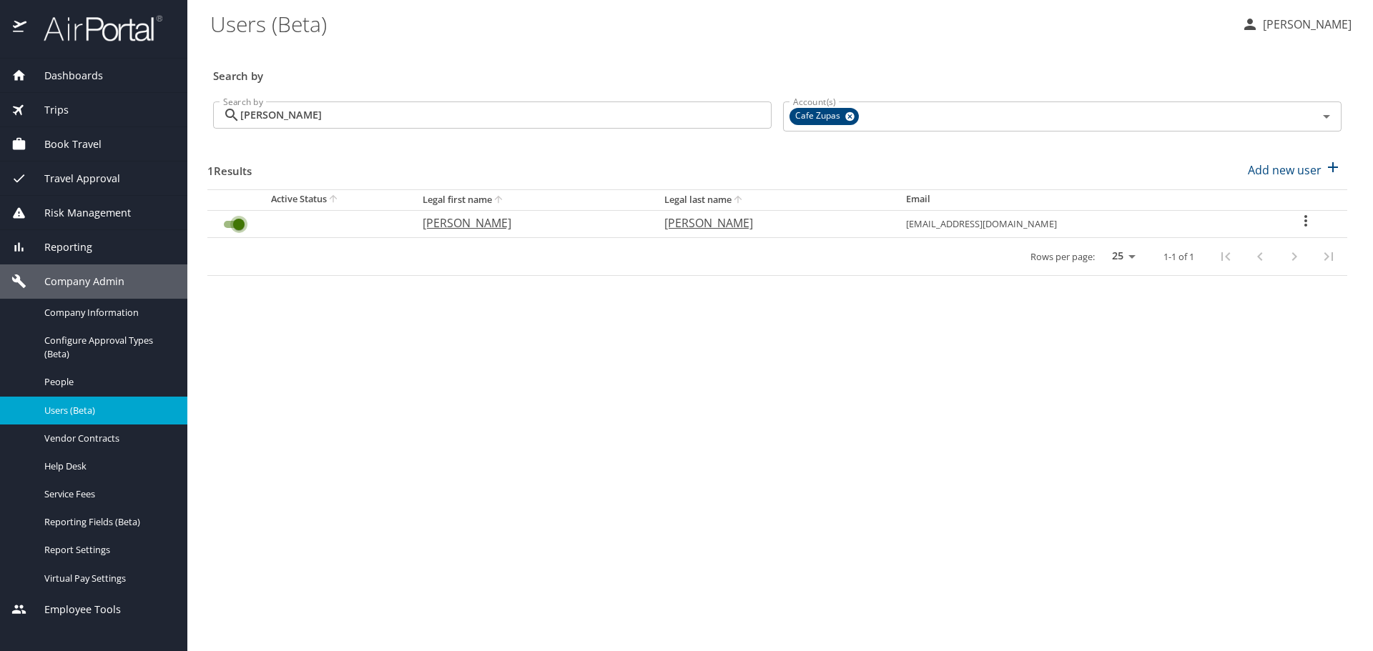
click at [235, 224] on input "User Search Table" at bounding box center [238, 224] width 51 height 17
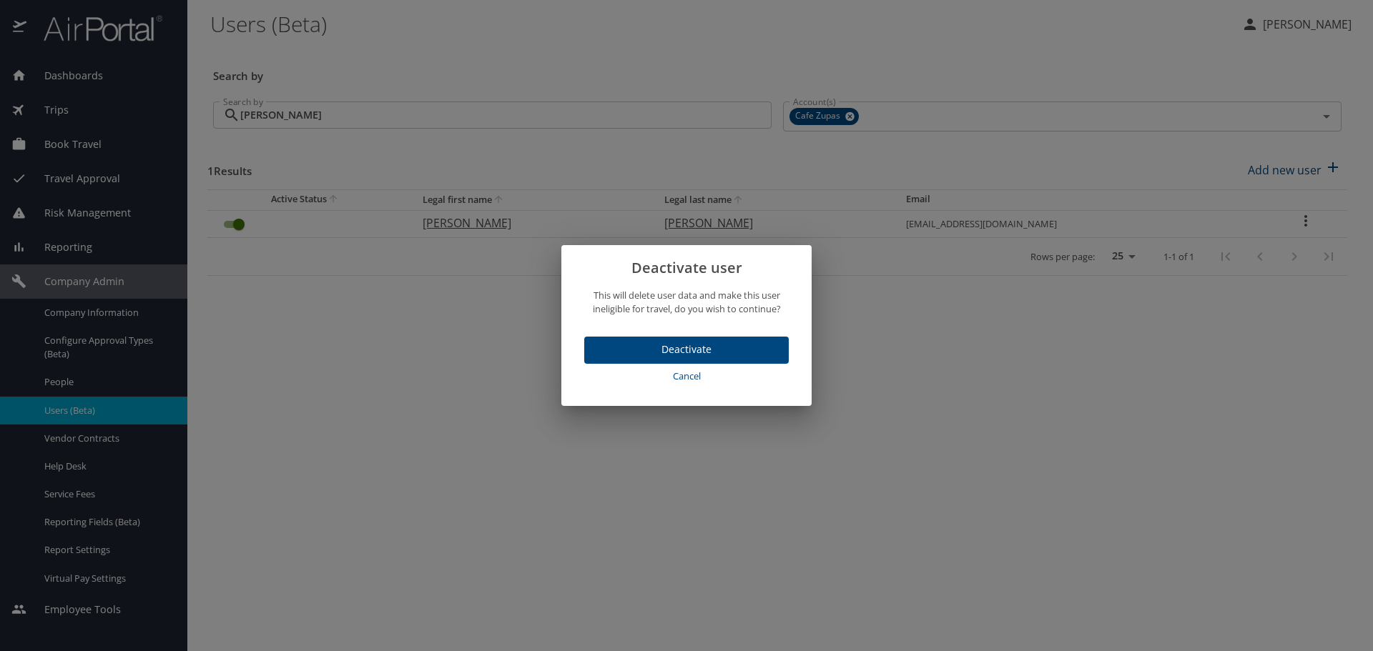
click at [751, 357] on span "Deactivate" at bounding box center [686, 350] width 182 height 18
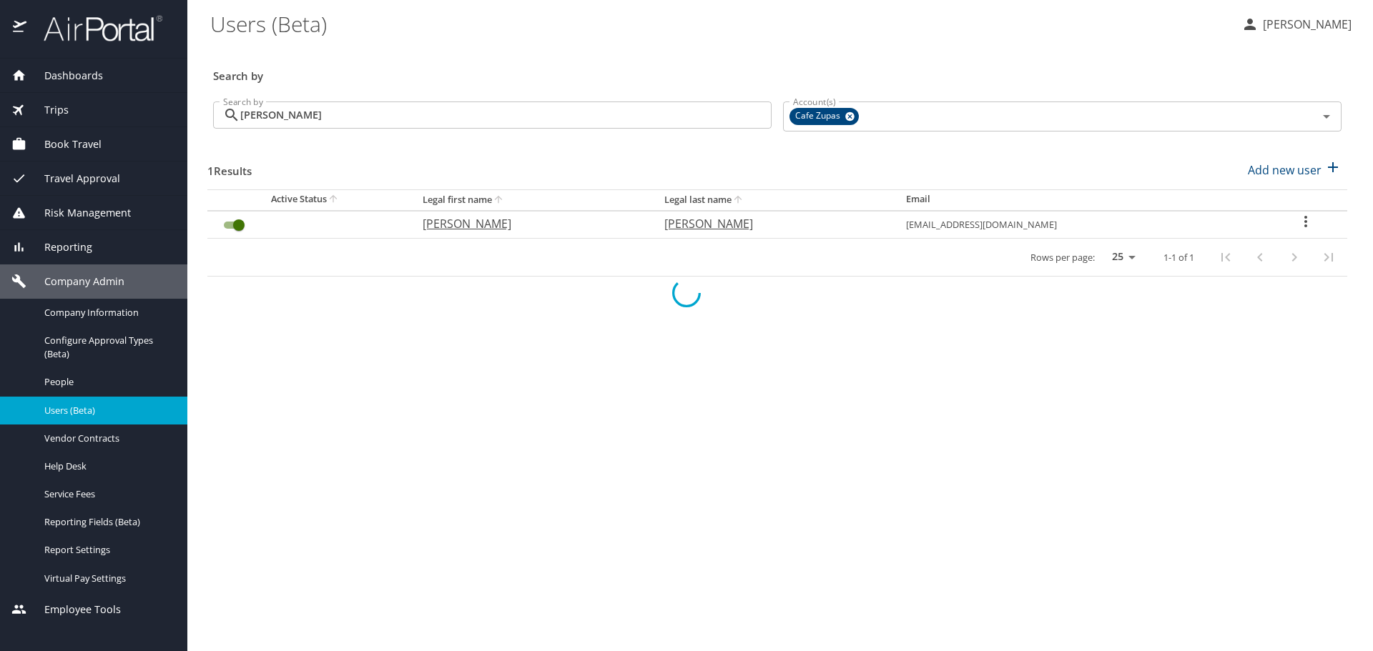
checkbox input "false"
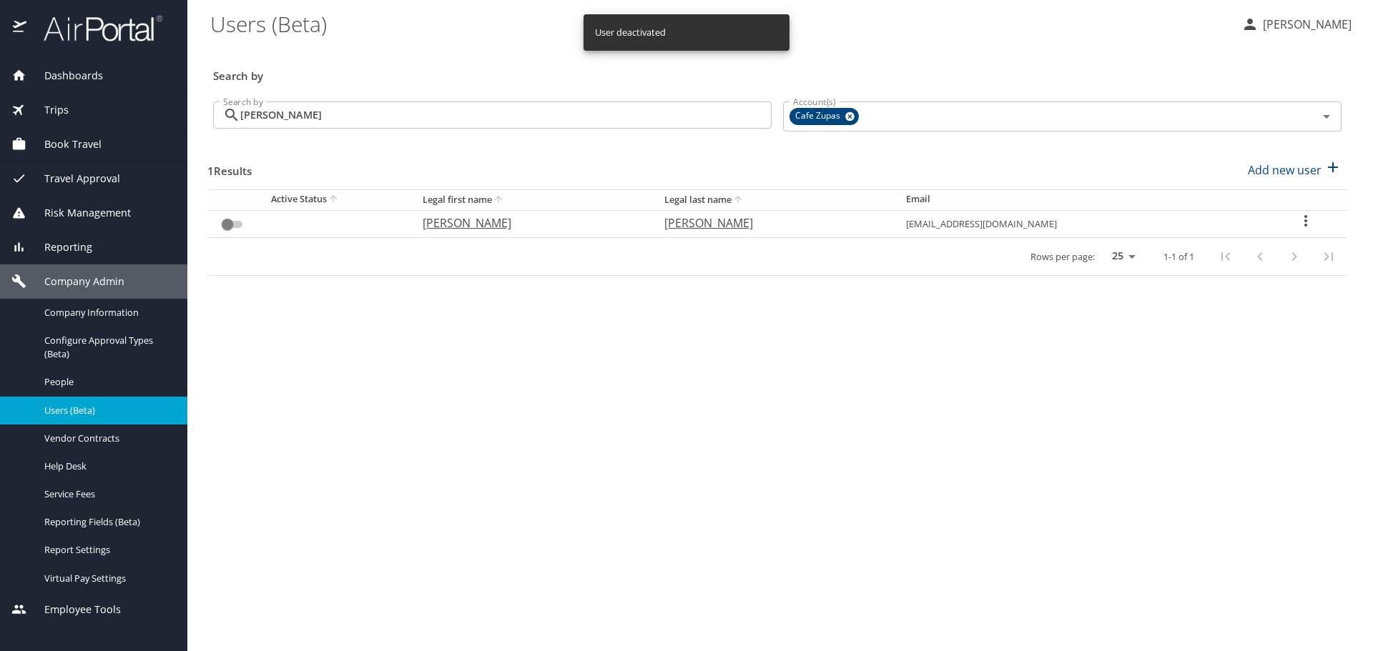
drag, startPoint x: 590, startPoint y: 157, endPoint x: 752, endPoint y: 153, distance: 161.6
click at [593, 157] on div "1 Results Add new user" at bounding box center [776, 170] width 1139 height 53
click at [1276, 172] on p "Add new user" at bounding box center [1284, 170] width 74 height 17
select select "US"
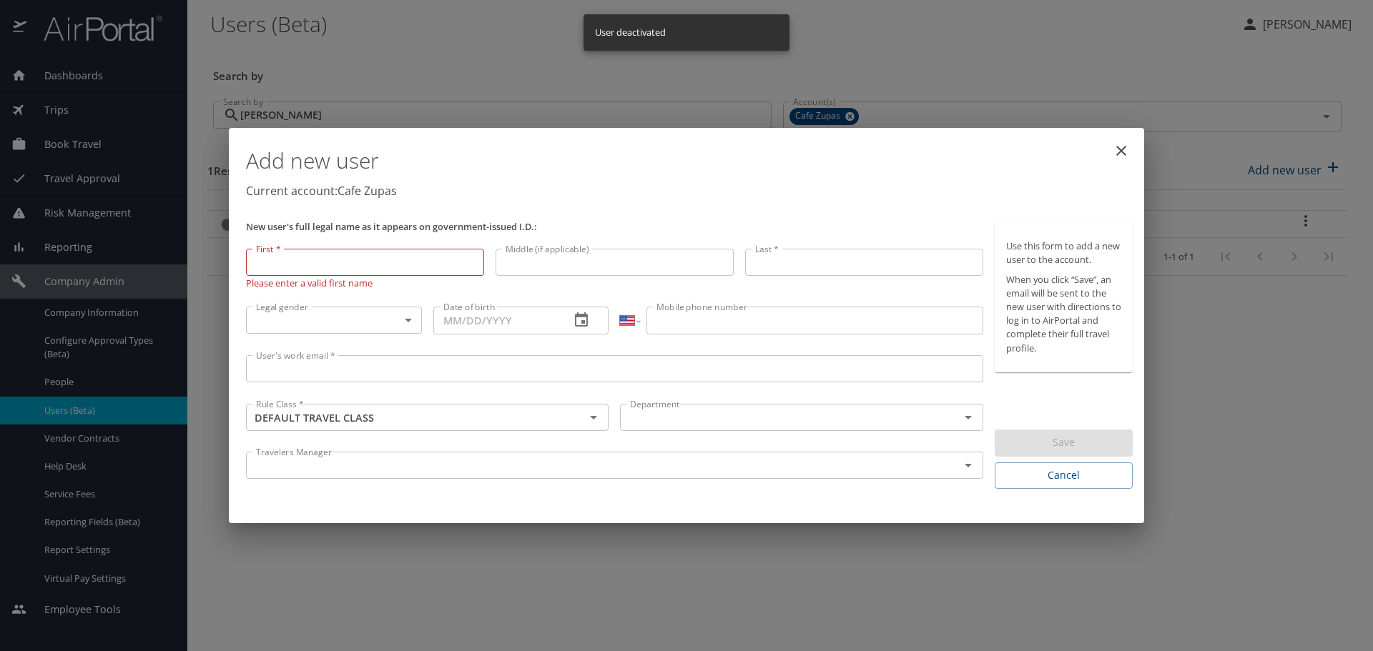
click at [311, 263] on input "First *" at bounding box center [365, 262] width 238 height 27
type input "Richard"
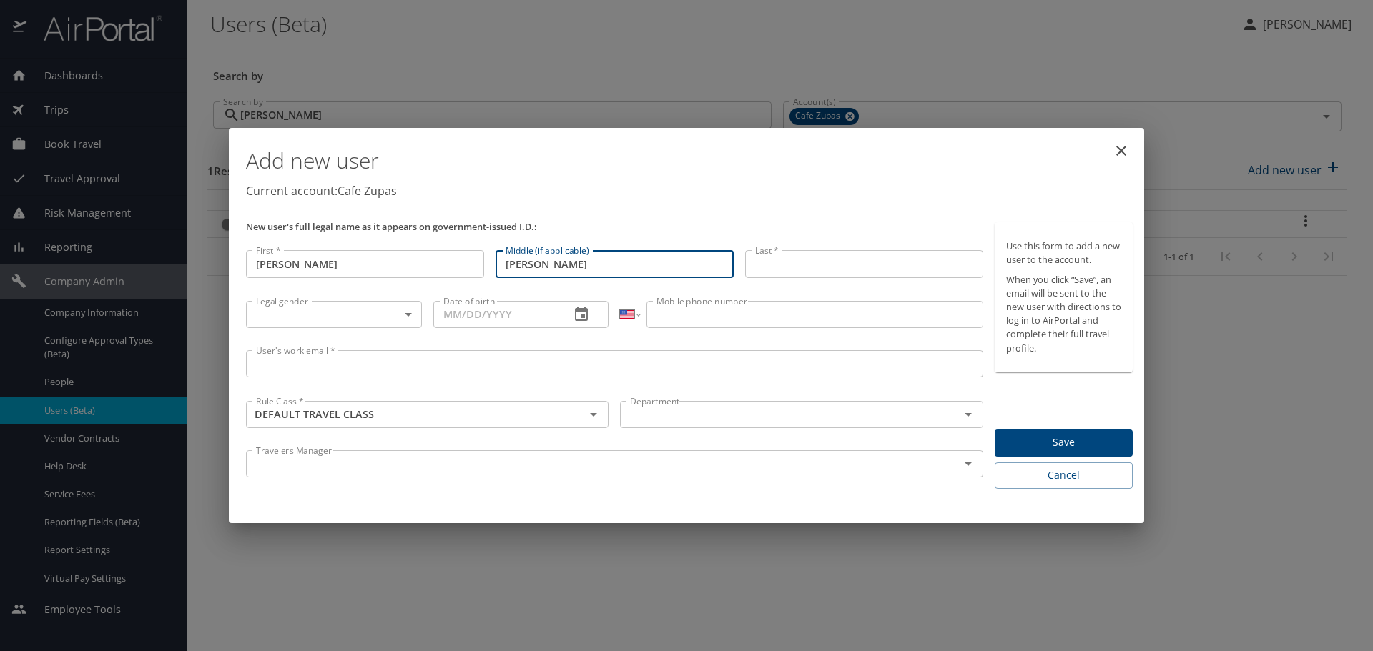
type input "James"
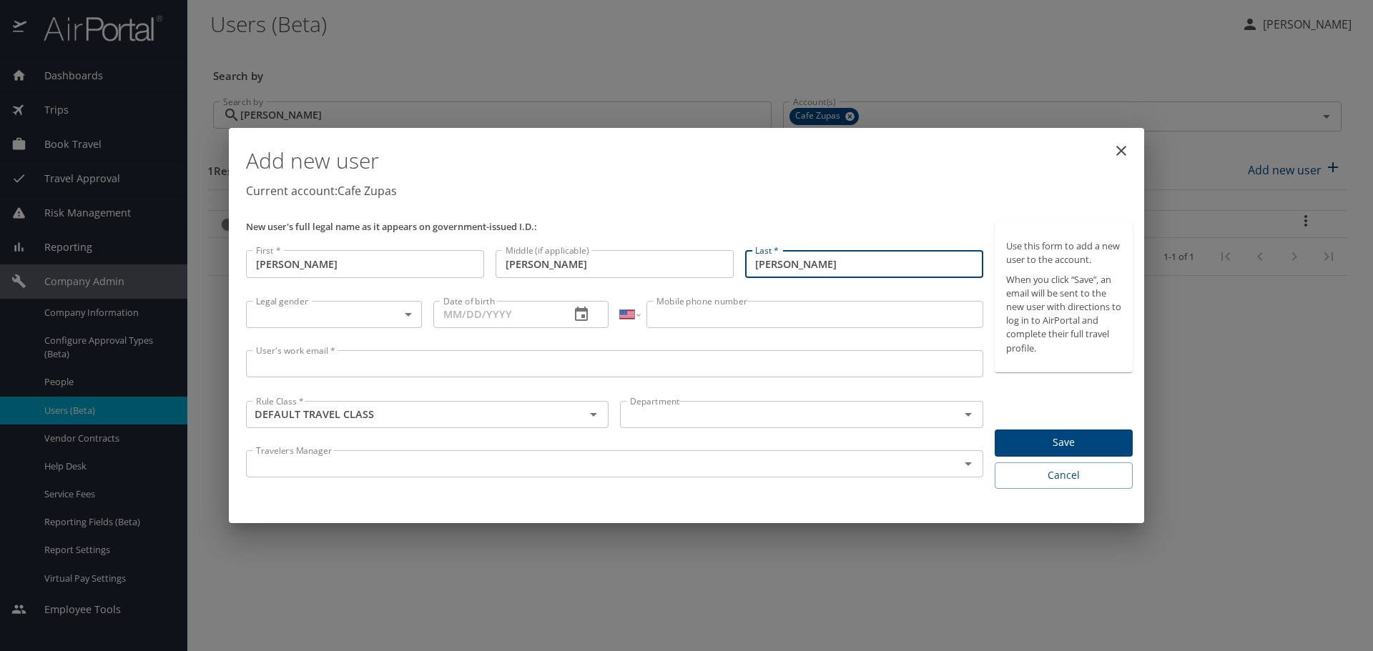
type input "Elgie"
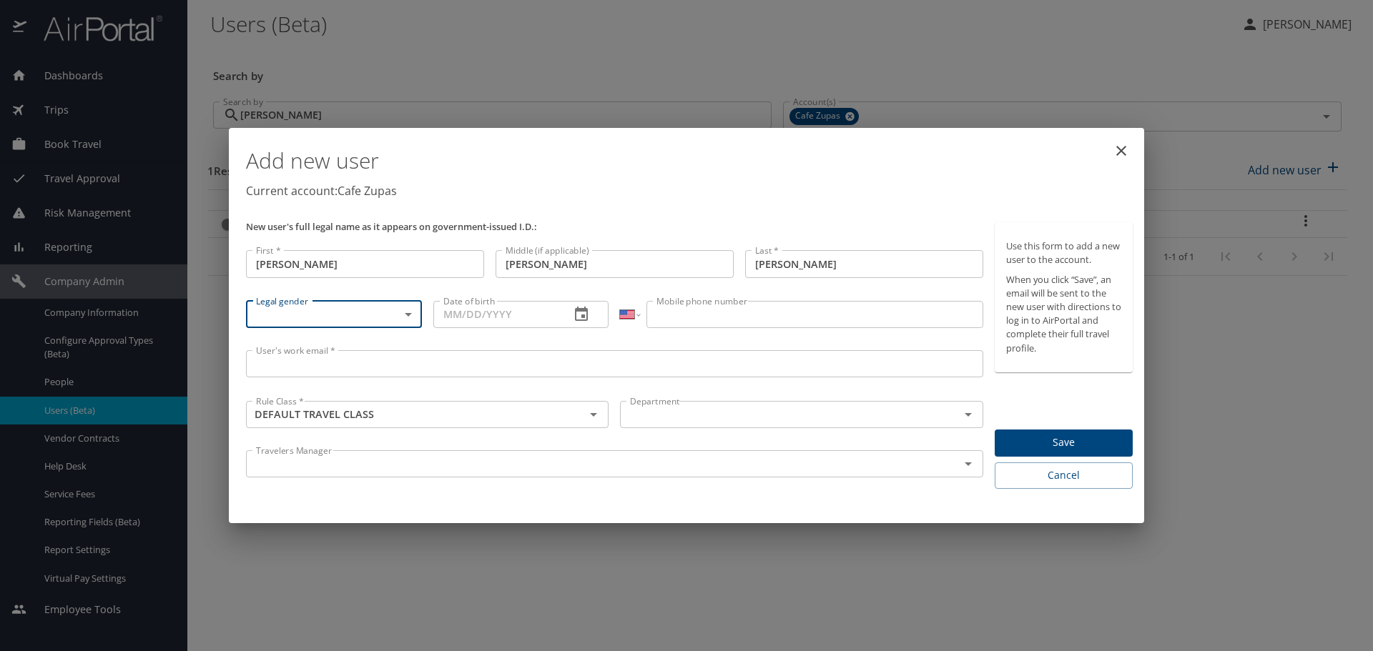
click at [399, 312] on body "Dashboards AirPortal 360™ Manager My Travel Dashboard Trips Airtinerary® Lookup…" at bounding box center [686, 325] width 1373 height 651
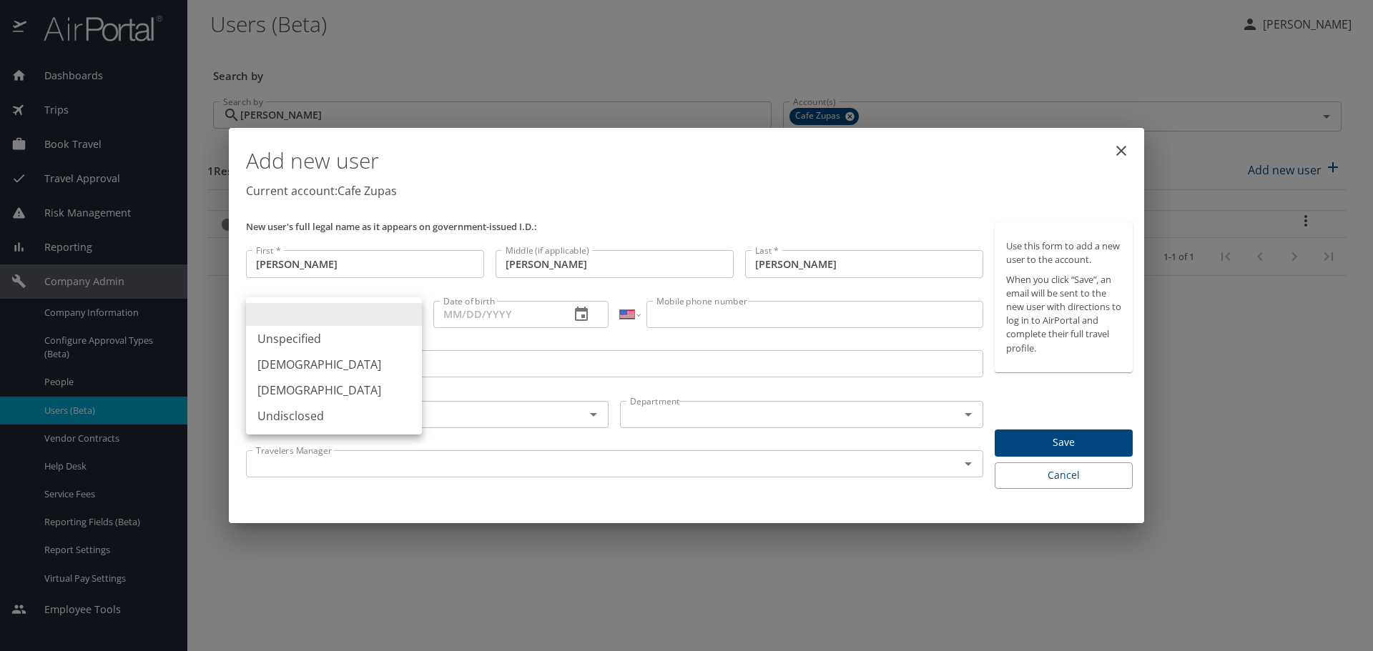
click at [356, 367] on li "Male" at bounding box center [334, 365] width 176 height 26
type input "Male"
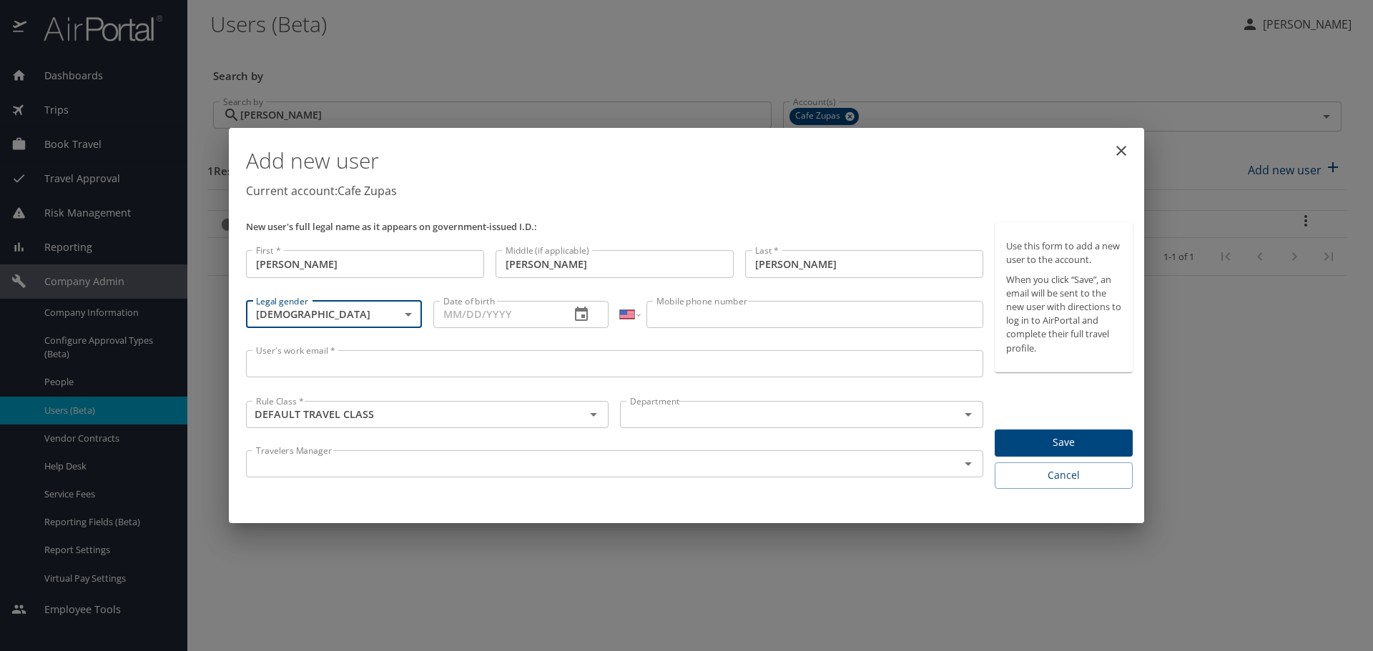
click at [543, 312] on input "Date of birth" at bounding box center [496, 314] width 126 height 27
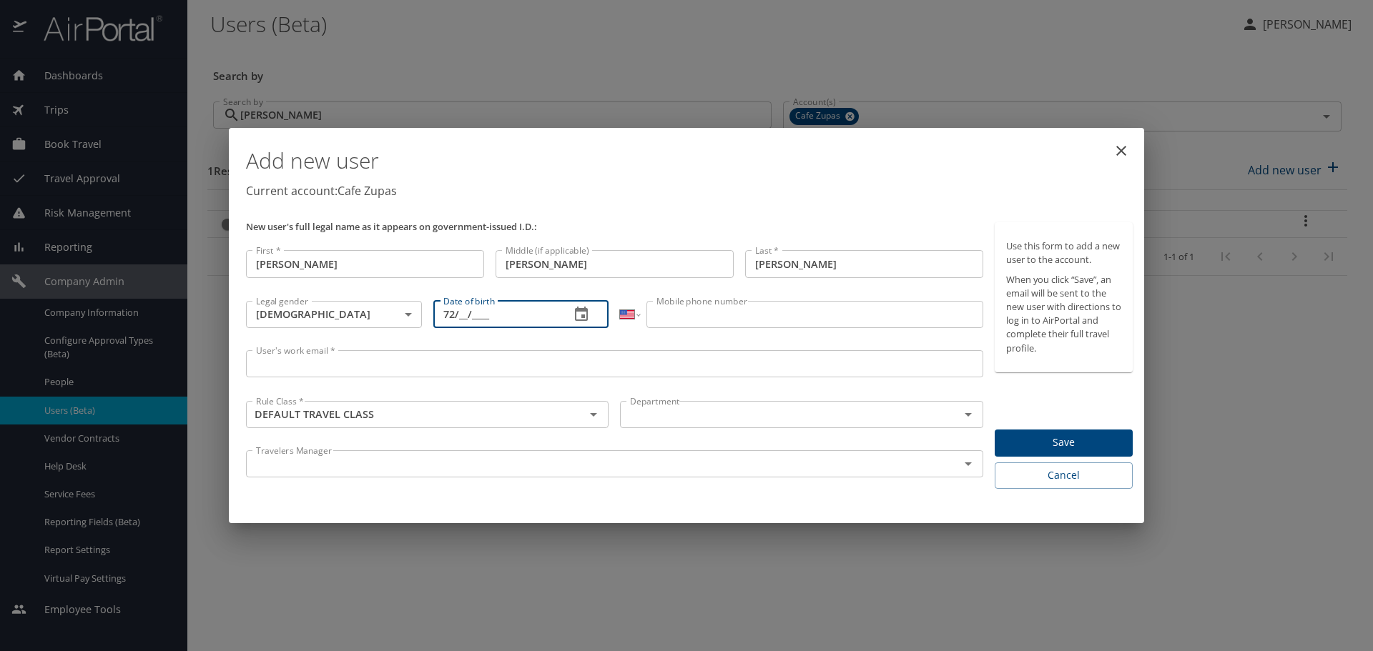
type input "7_/__/____"
type input "07/20/1974"
click at [690, 319] on input "Mobile phone number" at bounding box center [814, 314] width 336 height 27
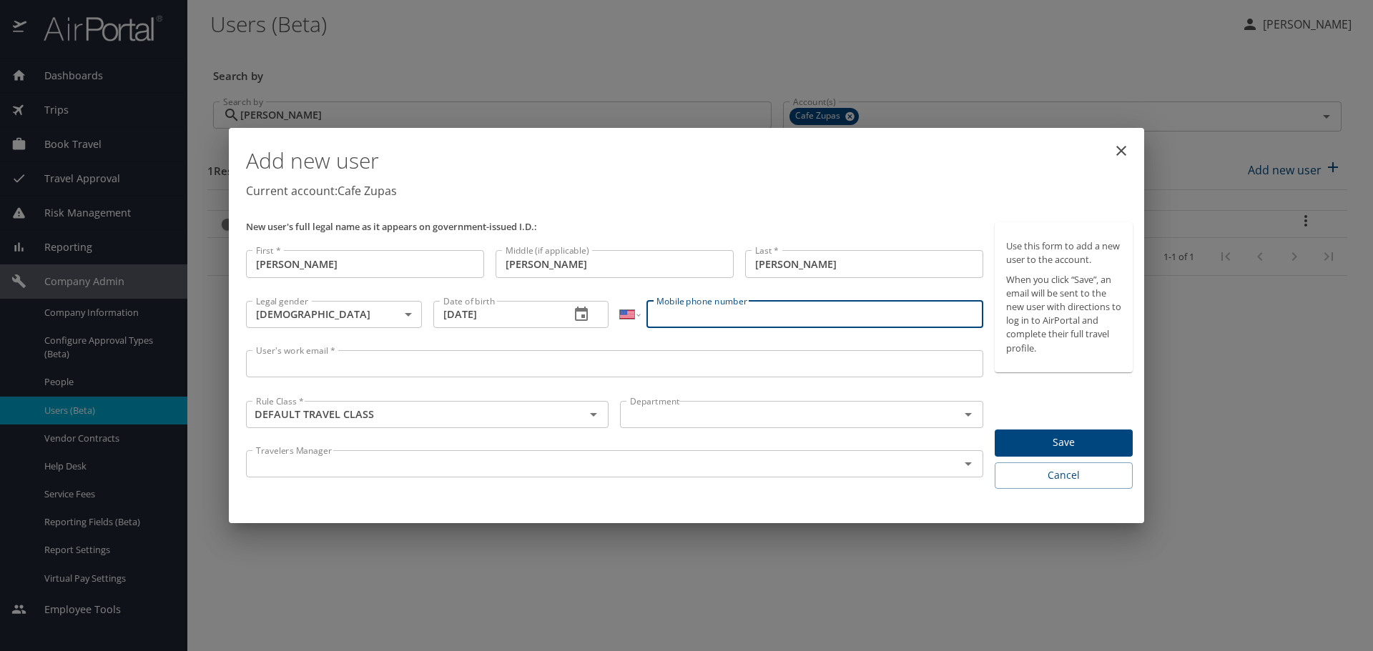
paste input "(949) 258-3241"
type input "(949) 258-3241"
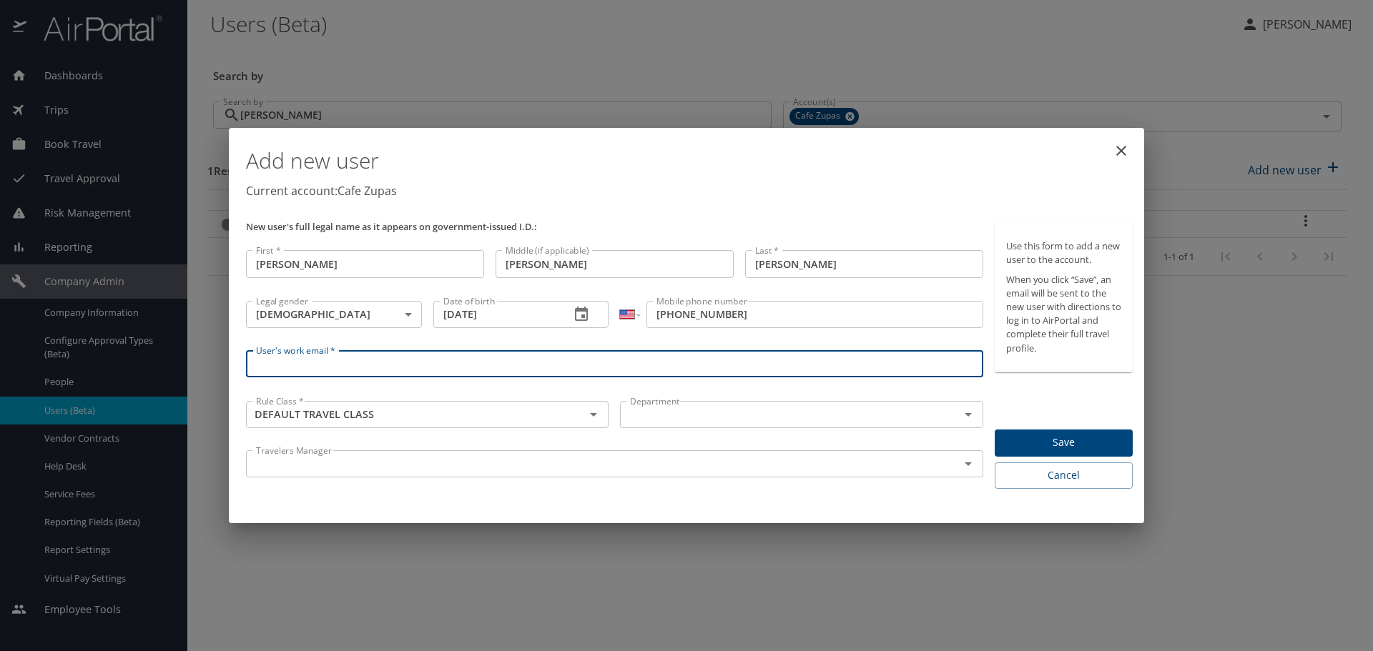
click at [395, 376] on input "User's work email *" at bounding box center [614, 363] width 737 height 27
type input "jelgie@cafezupas.com"
click at [684, 415] on input "text" at bounding box center [780, 414] width 312 height 19
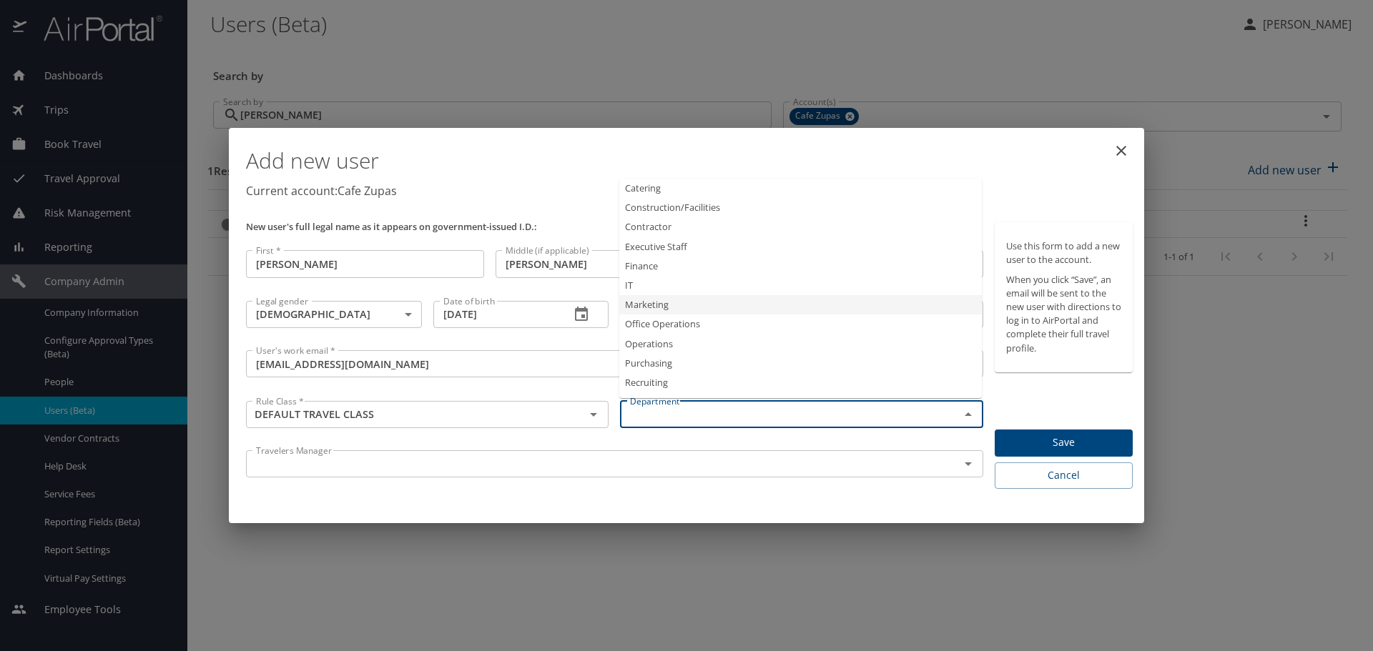
click at [696, 307] on li "Marketing" at bounding box center [800, 304] width 362 height 19
type input "Marketing"
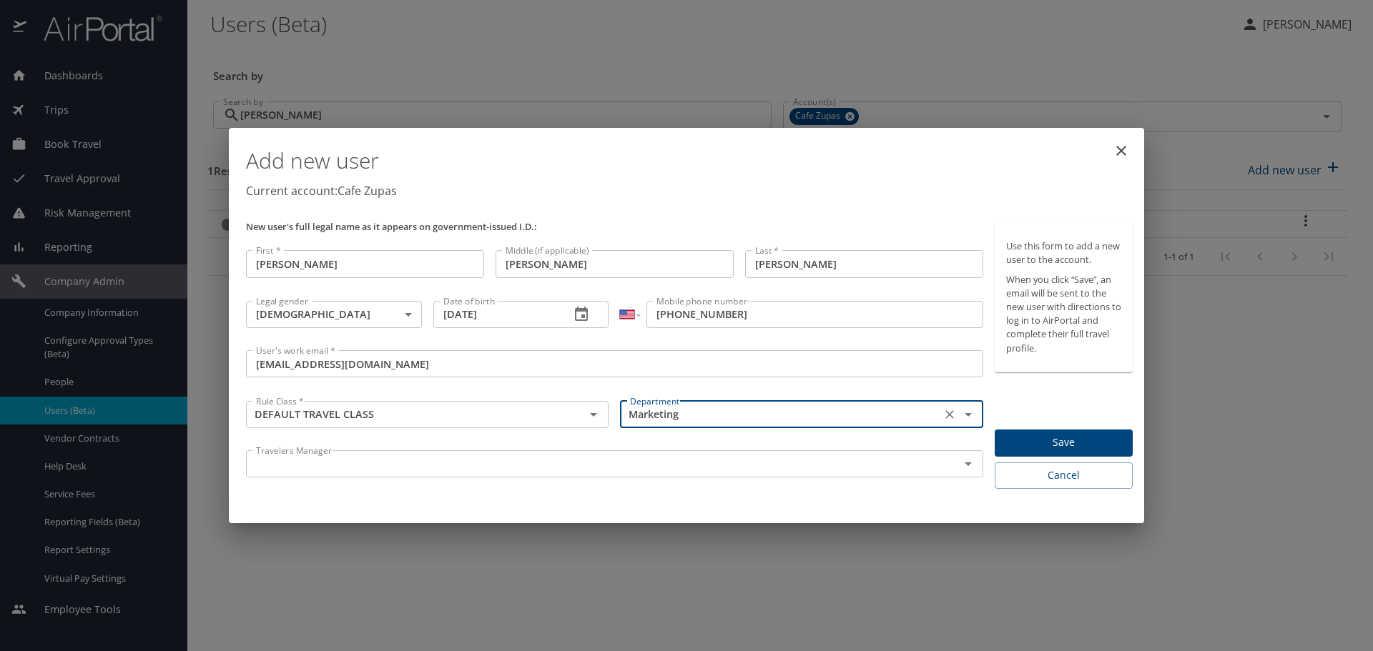
click at [402, 464] on input "text" at bounding box center [593, 464] width 686 height 19
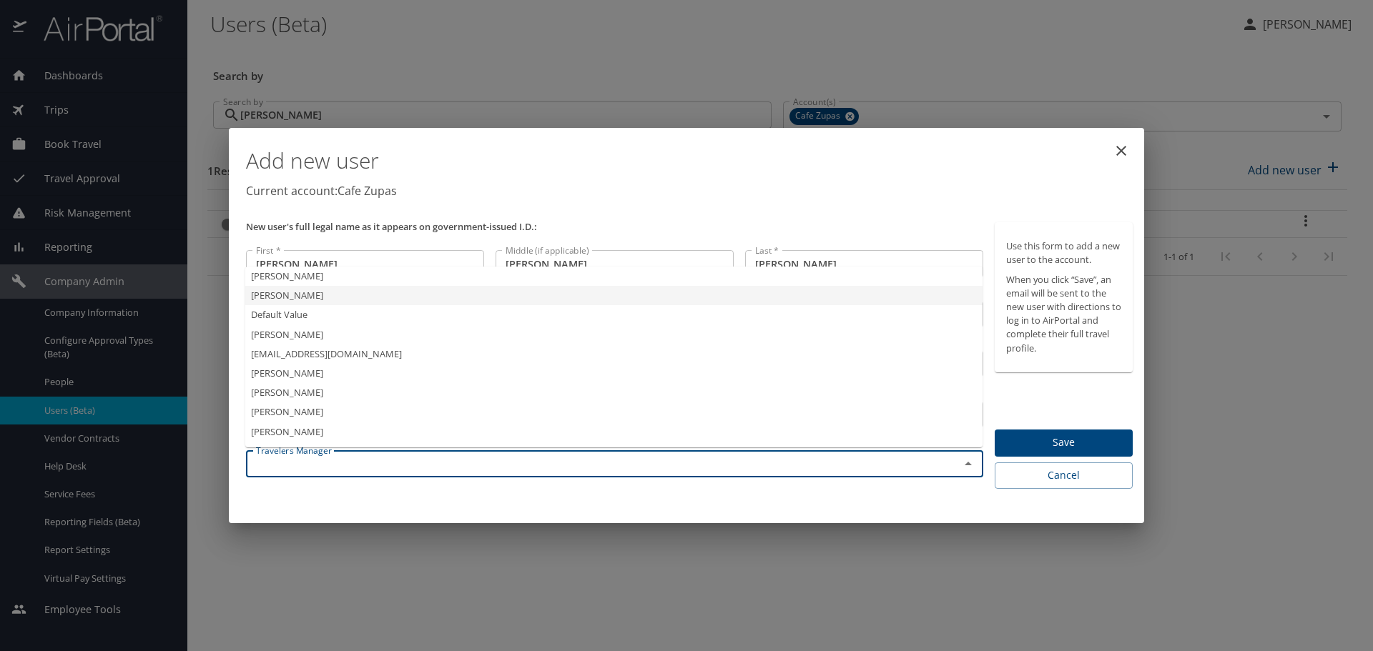
click at [438, 292] on li "Chris Ludlow" at bounding box center [613, 295] width 737 height 19
type input "Chris Ludlow"
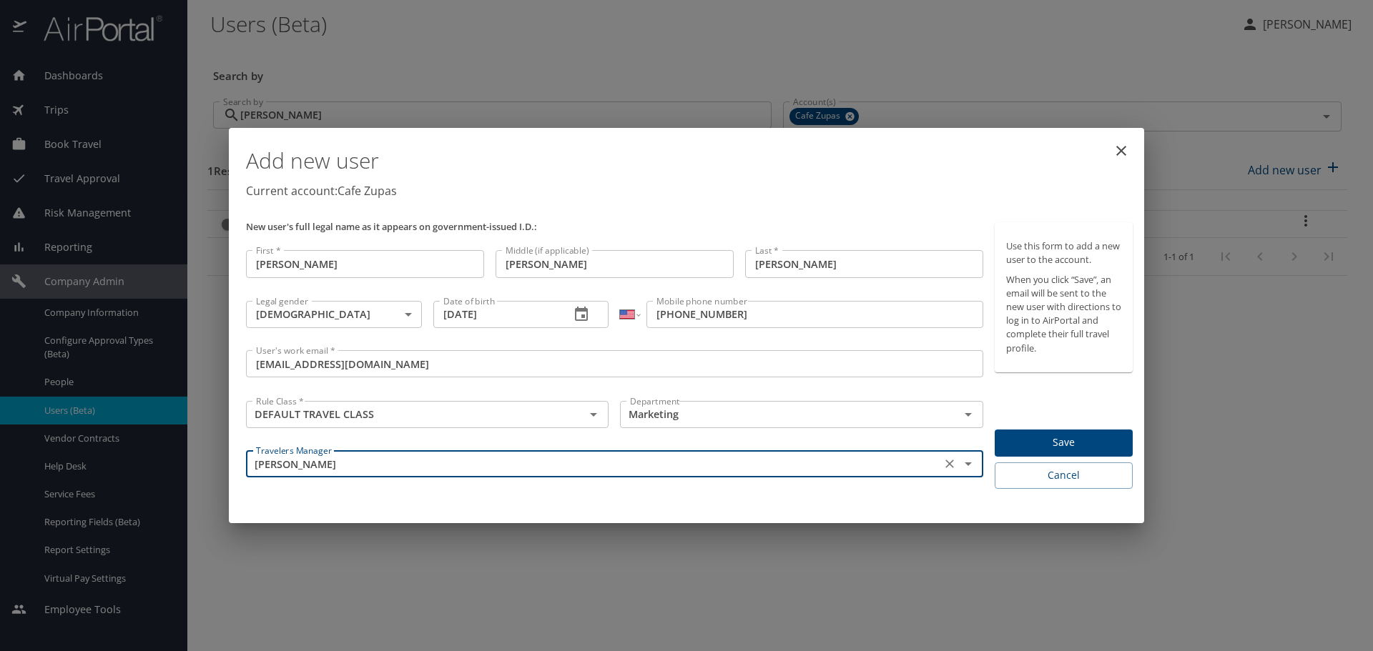
click at [389, 501] on div "Add new user Current account: Cafe Zupas New user's full legal name as it appea…" at bounding box center [686, 325] width 915 height 395
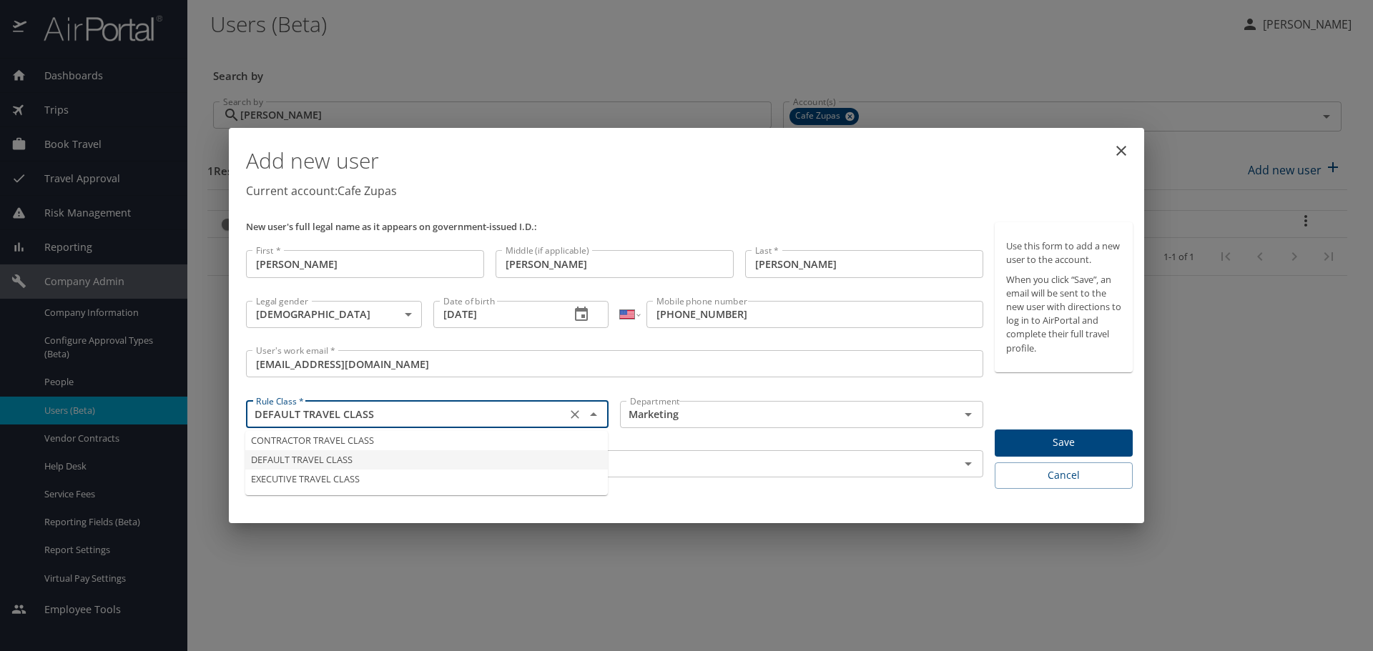
click at [455, 418] on input "DEFAULT TRAVEL CLASS" at bounding box center [406, 414] width 312 height 19
click at [897, 510] on div "Add new user Current account: Cafe Zupas New user's full legal name as it appea…" at bounding box center [686, 325] width 915 height 395
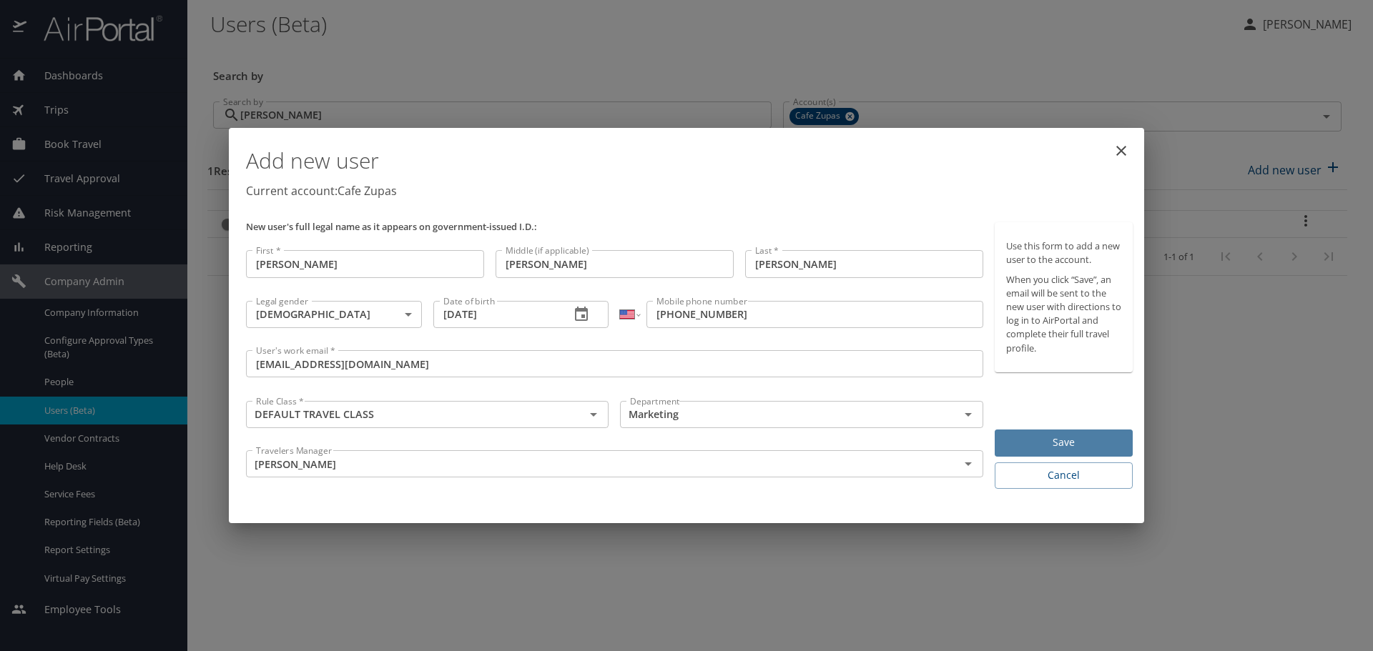
click at [1084, 440] on span "Save" at bounding box center [1063, 443] width 115 height 18
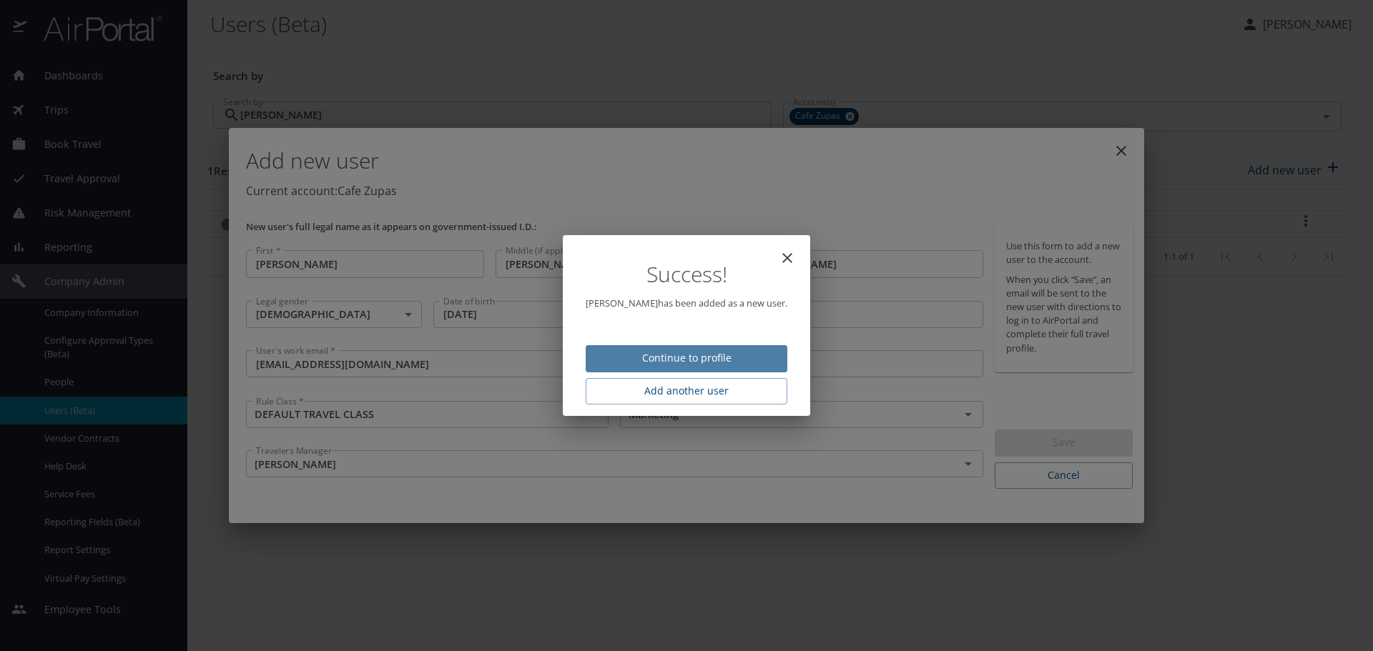
click at [748, 357] on span "Continue to profile" at bounding box center [686, 359] width 179 height 18
select select "US"
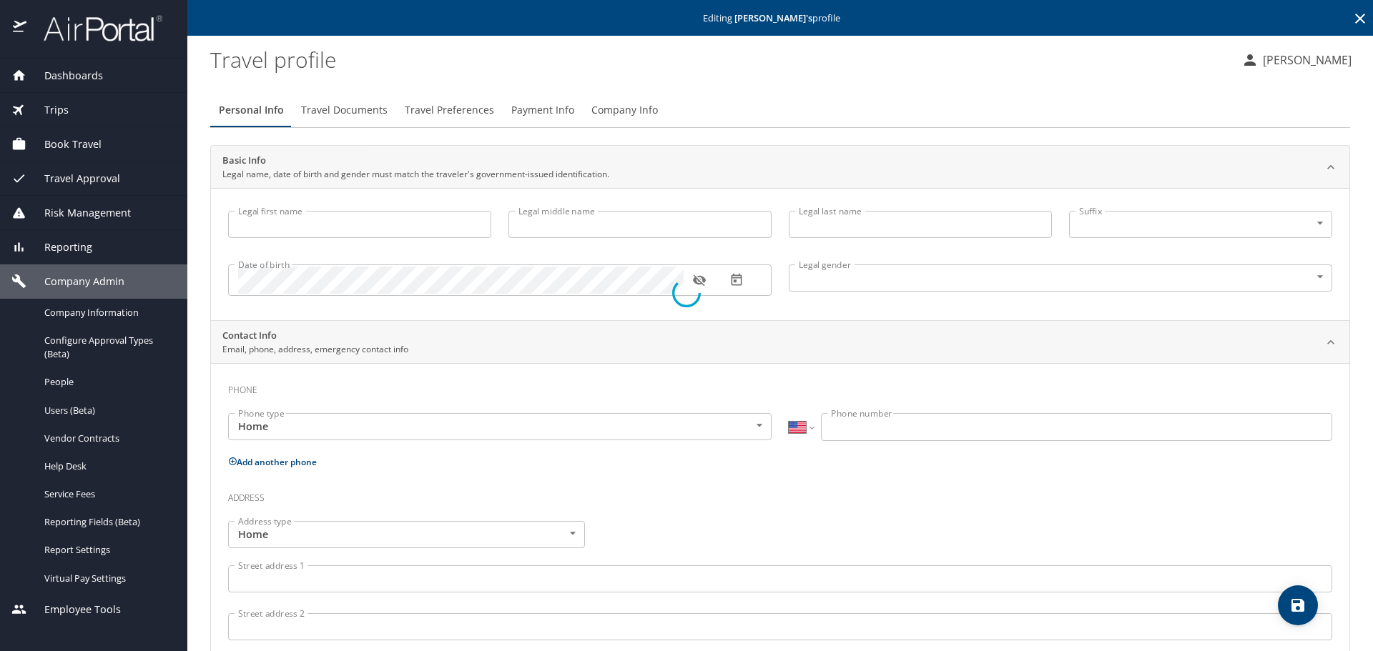
type input "Richard"
type input "James"
type input "Elgie"
type input "Male"
select select "US"
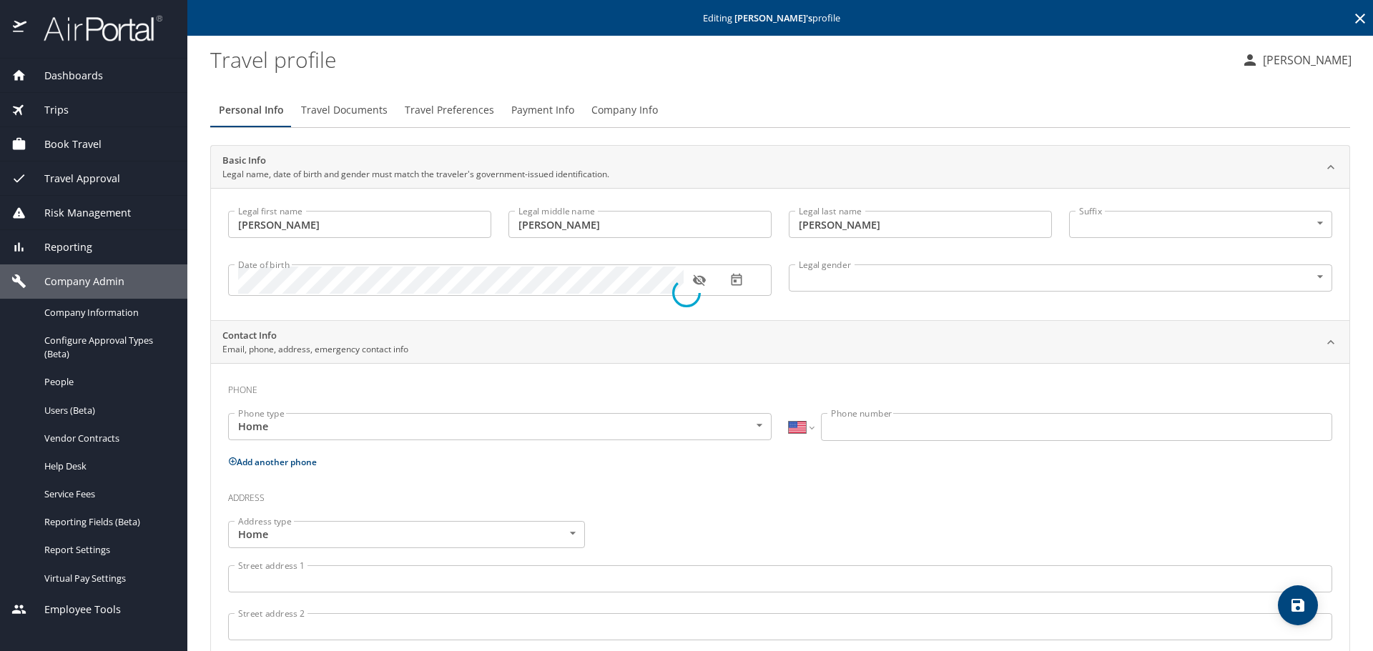
select select "US"
